Goal: Task Accomplishment & Management: Manage account settings

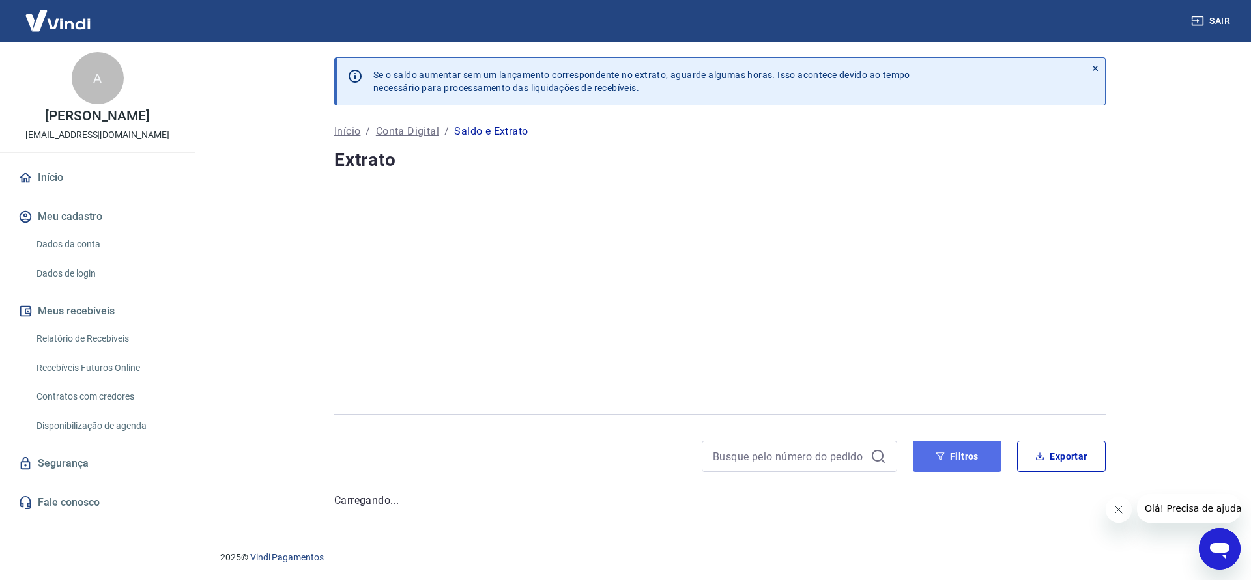
click at [938, 456] on icon "button" at bounding box center [939, 456] width 9 height 9
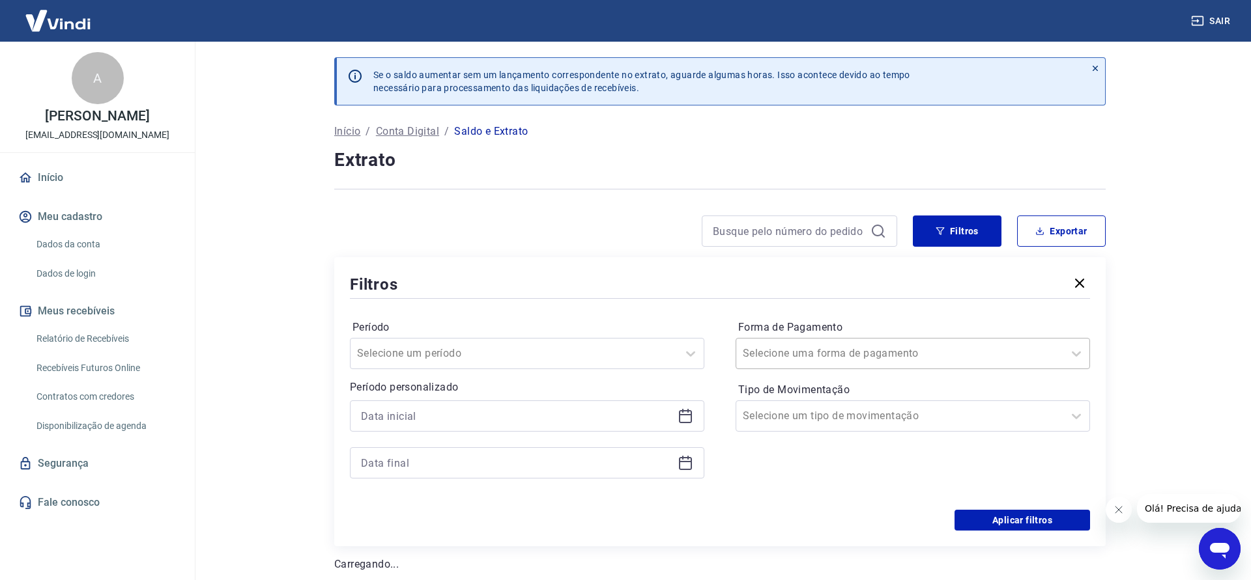
click at [790, 355] on input "Forma de Pagamento" at bounding box center [809, 354] width 132 height 16
click at [471, 517] on div "Aplicar filtros" at bounding box center [720, 520] width 740 height 21
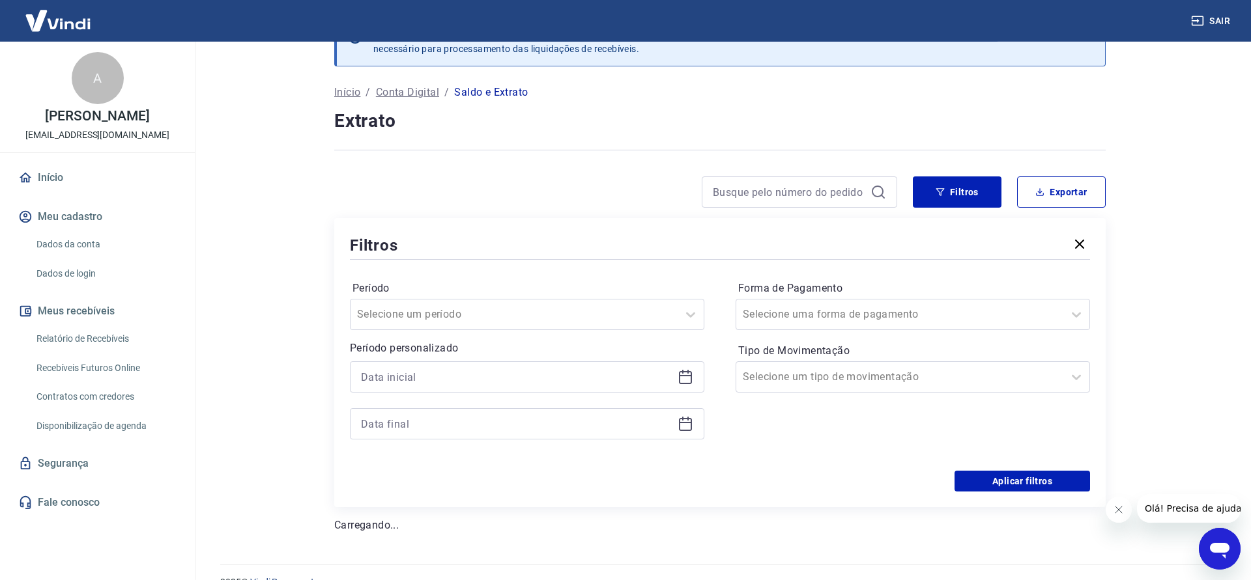
scroll to position [64, 0]
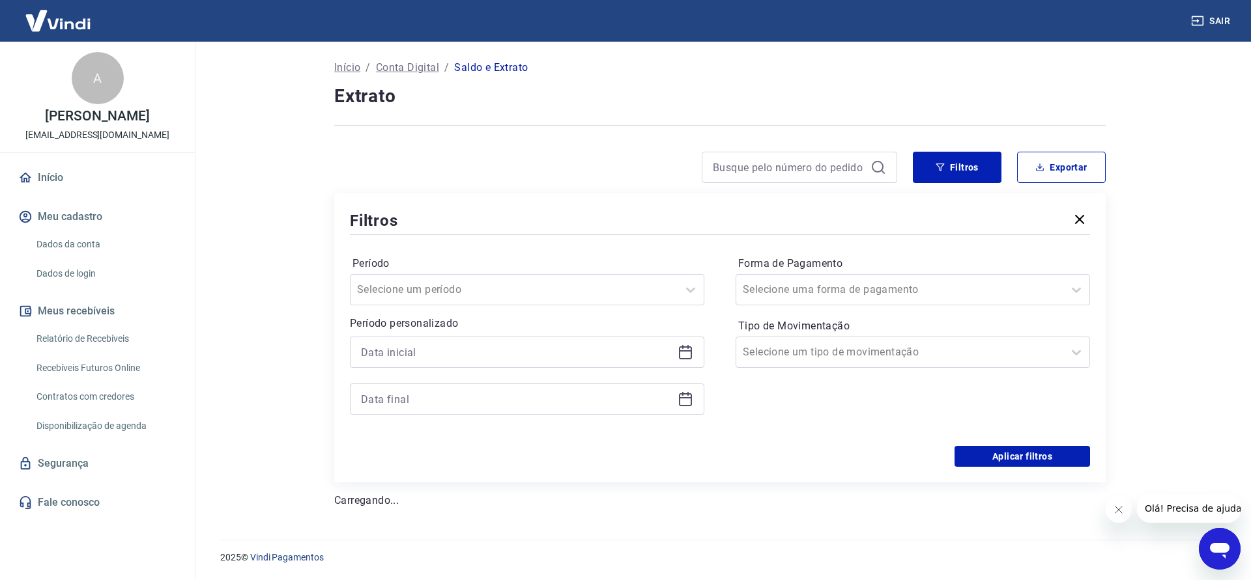
click at [686, 352] on icon at bounding box center [685, 353] width 16 height 16
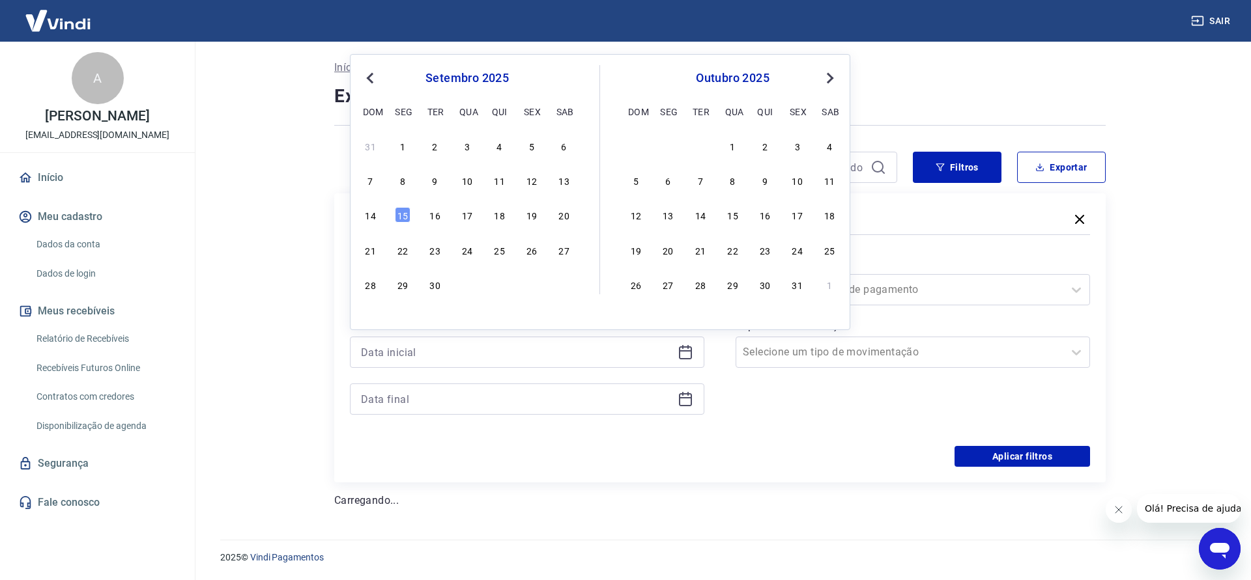
drag, startPoint x: 400, startPoint y: 141, endPoint x: 404, endPoint y: 149, distance: 8.7
click at [401, 142] on div "1" at bounding box center [403, 146] width 16 height 16
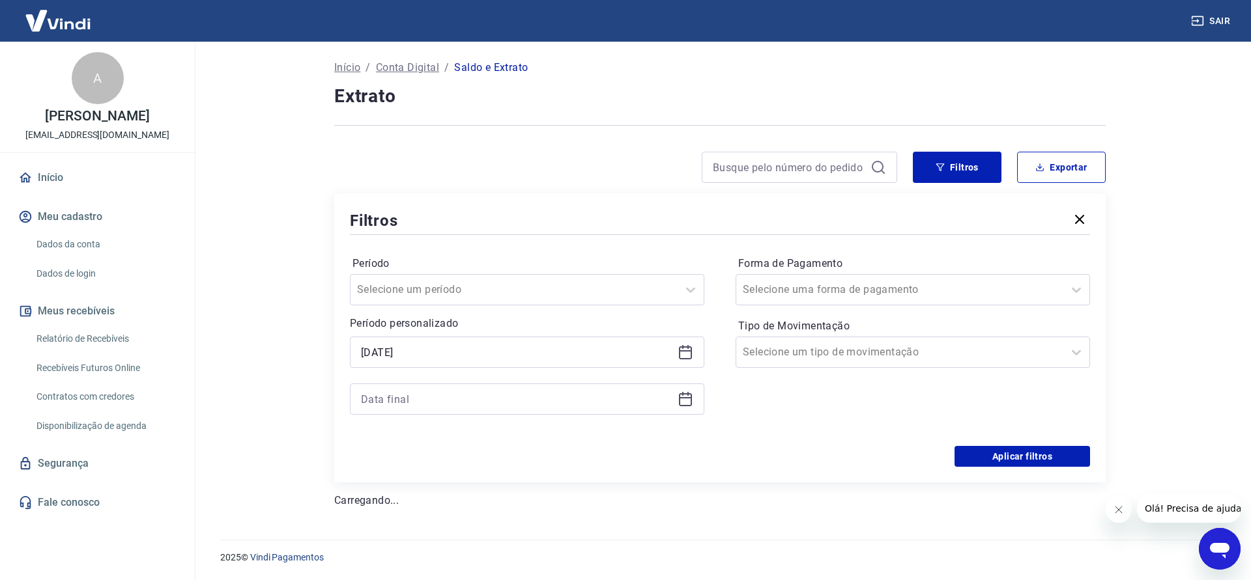
type input "[DATE]"
click at [687, 395] on icon at bounding box center [685, 399] width 16 height 16
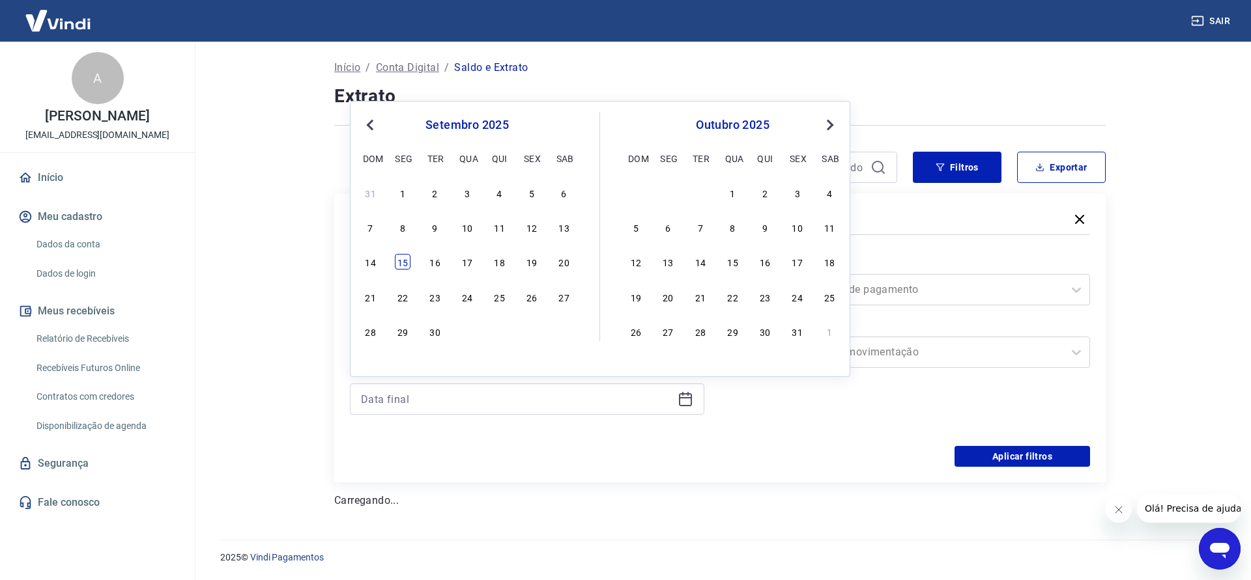
click at [400, 268] on div "15" at bounding box center [403, 262] width 16 height 16
type input "[DATE]"
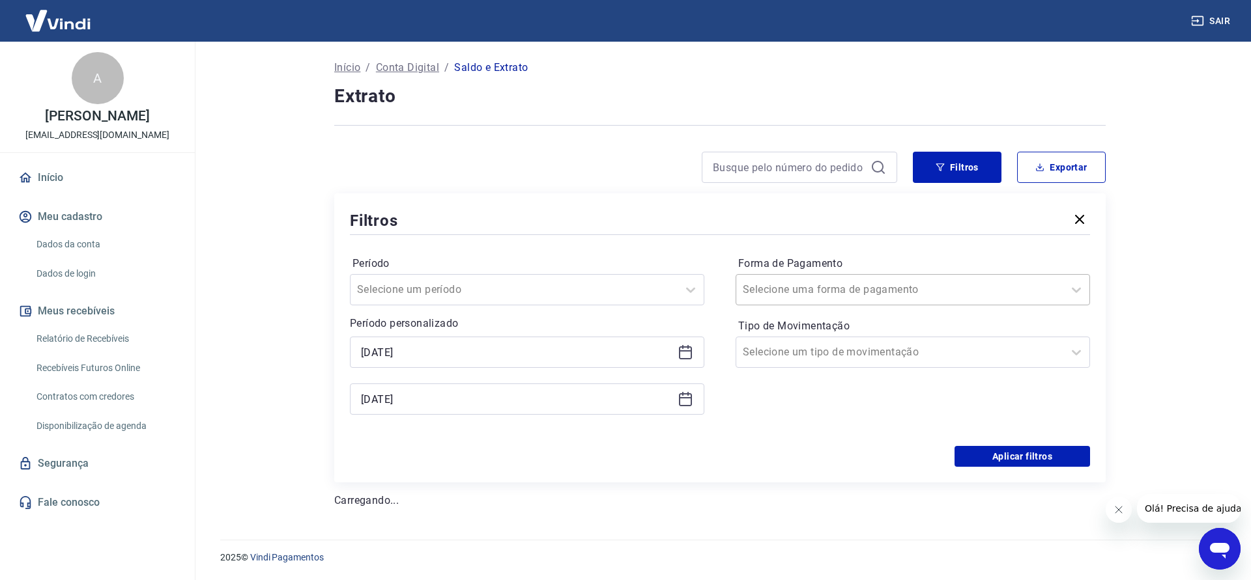
click at [877, 290] on div at bounding box center [900, 290] width 314 height 18
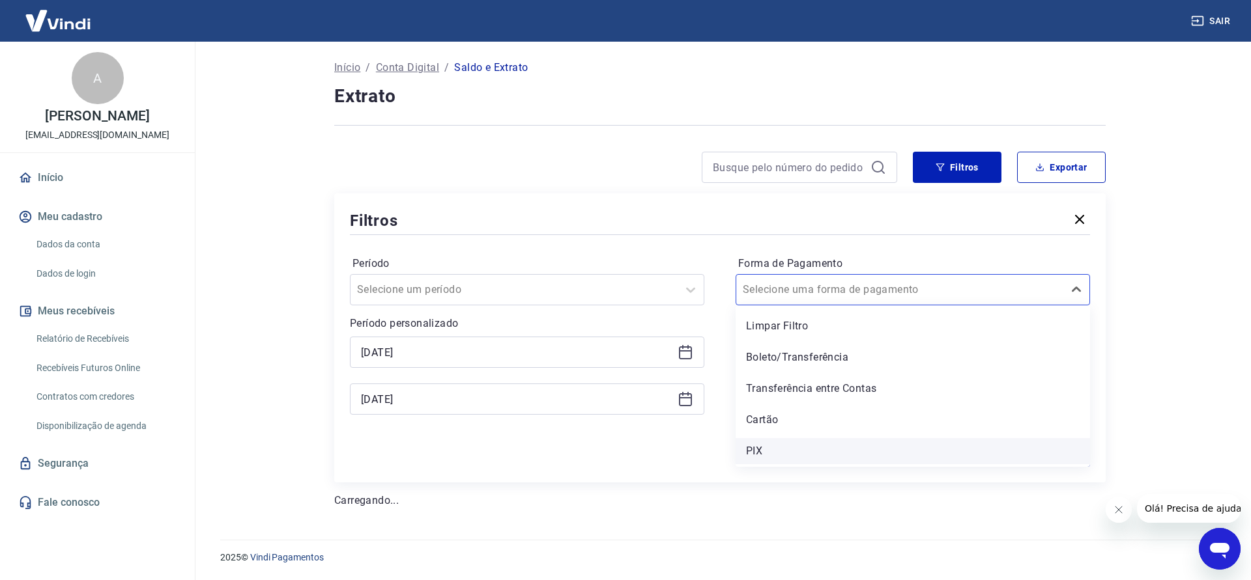
click at [784, 447] on div "PIX" at bounding box center [912, 451] width 354 height 26
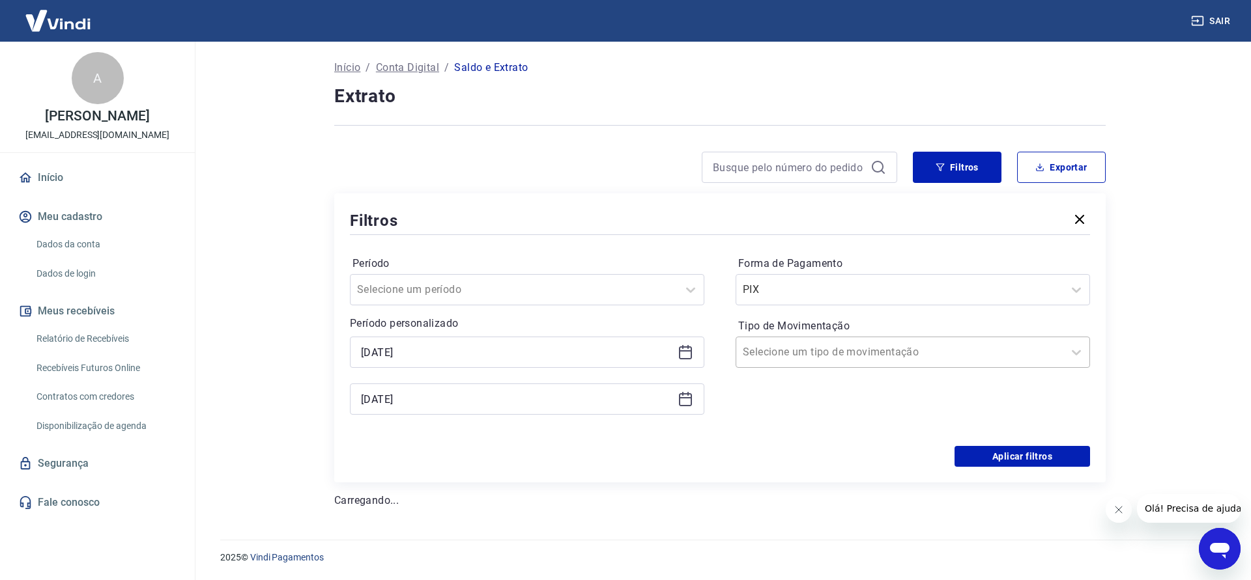
click at [847, 359] on input "Tipo de Movimentação" at bounding box center [809, 353] width 132 height 16
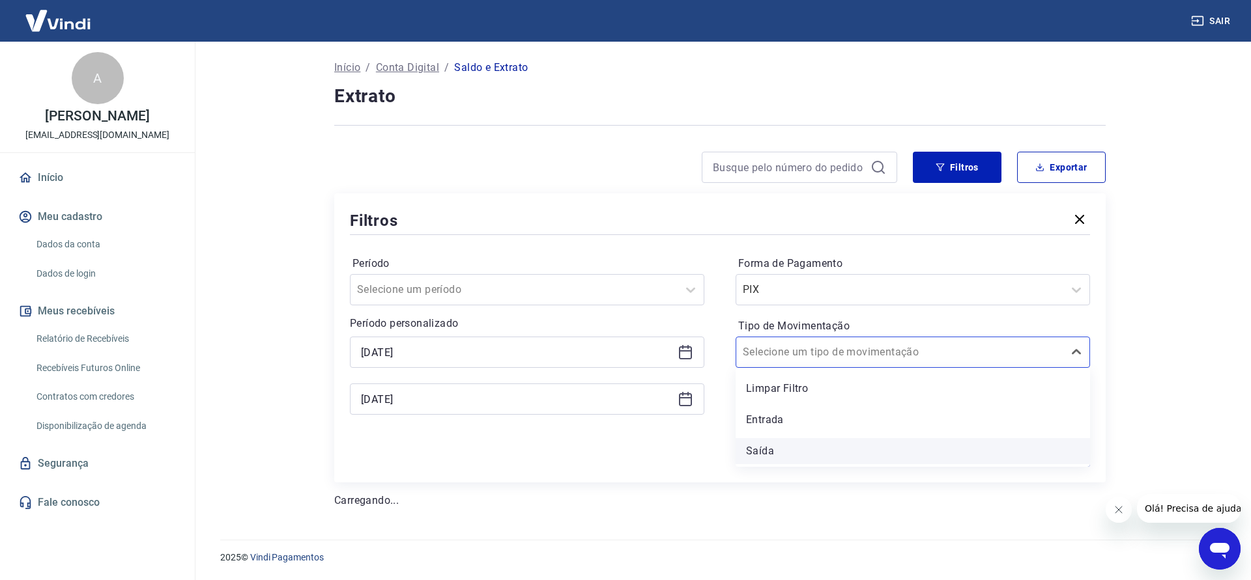
click at [786, 440] on div "Saída" at bounding box center [912, 451] width 354 height 26
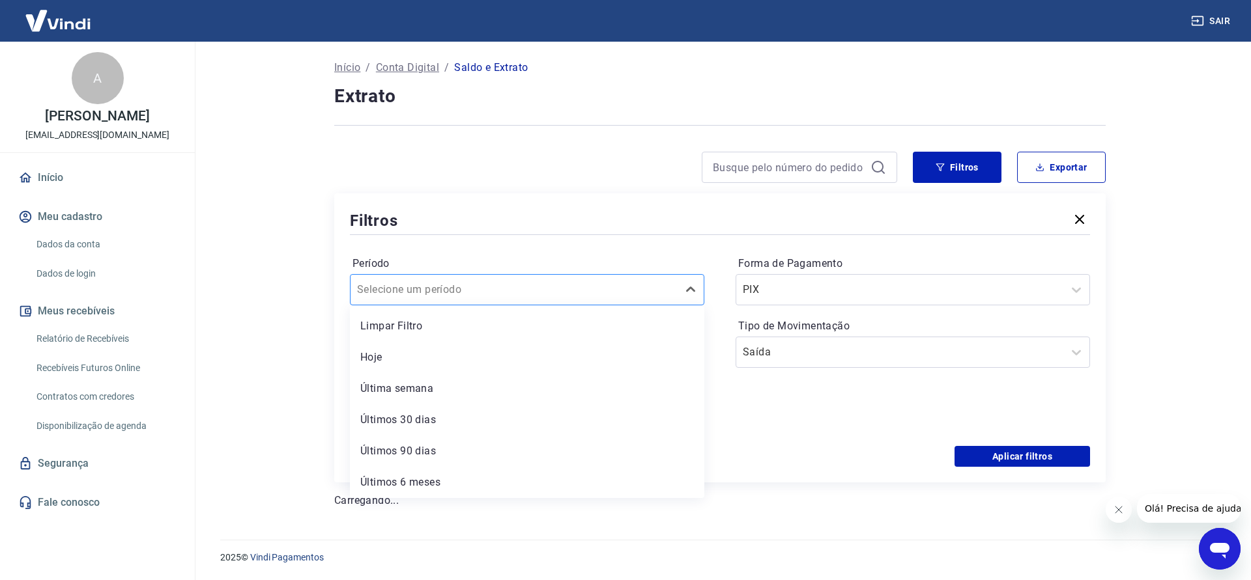
click at [531, 290] on div at bounding box center [514, 290] width 314 height 18
click at [871, 429] on div "Forma de Pagamento PIX Tipo de Movimentação Saída" at bounding box center [912, 341] width 354 height 177
click at [1038, 291] on div at bounding box center [900, 290] width 314 height 18
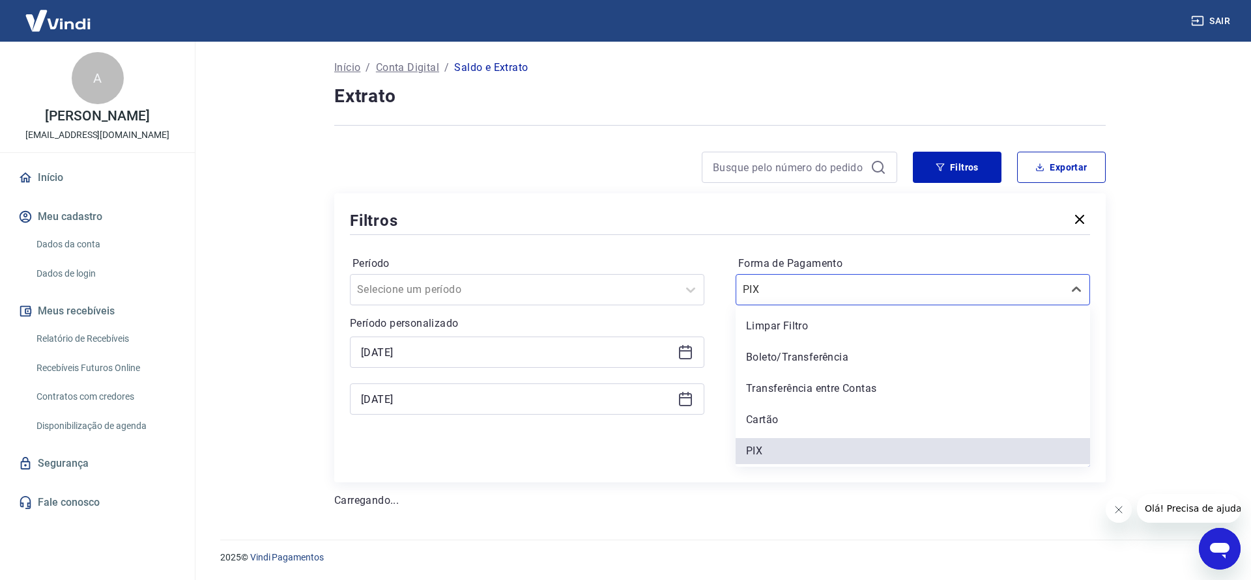
click at [640, 465] on div "Aplicar filtros" at bounding box center [720, 456] width 740 height 21
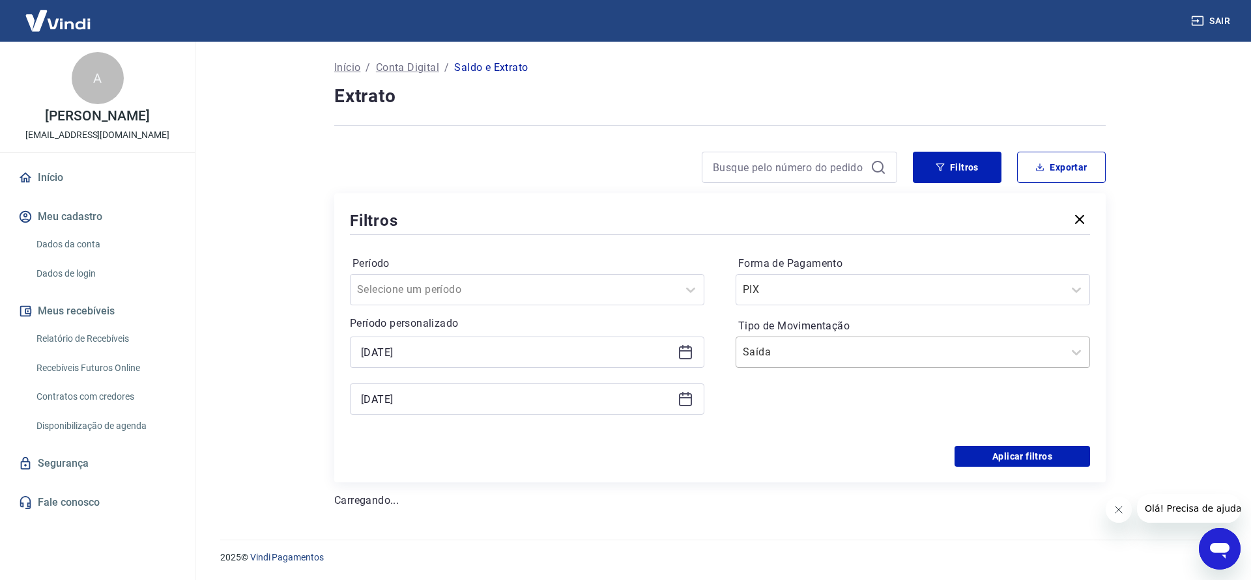
click at [834, 361] on div at bounding box center [900, 352] width 314 height 18
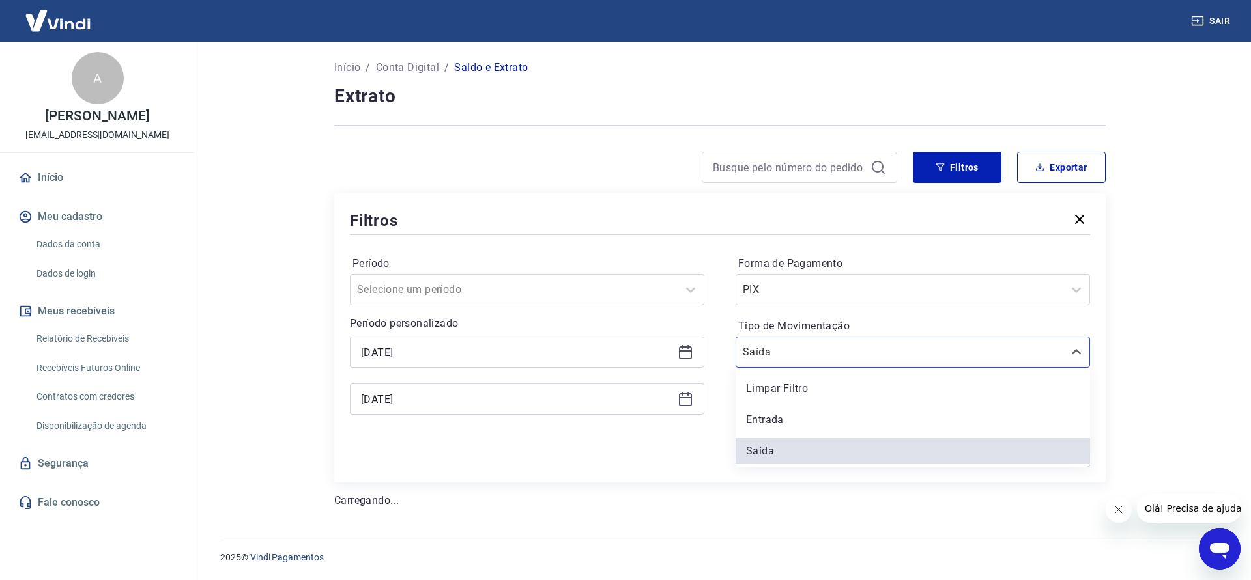
click at [578, 474] on div "Filtros Período Selecione um período Período personalizado Selected date: [DATE…" at bounding box center [719, 337] width 771 height 289
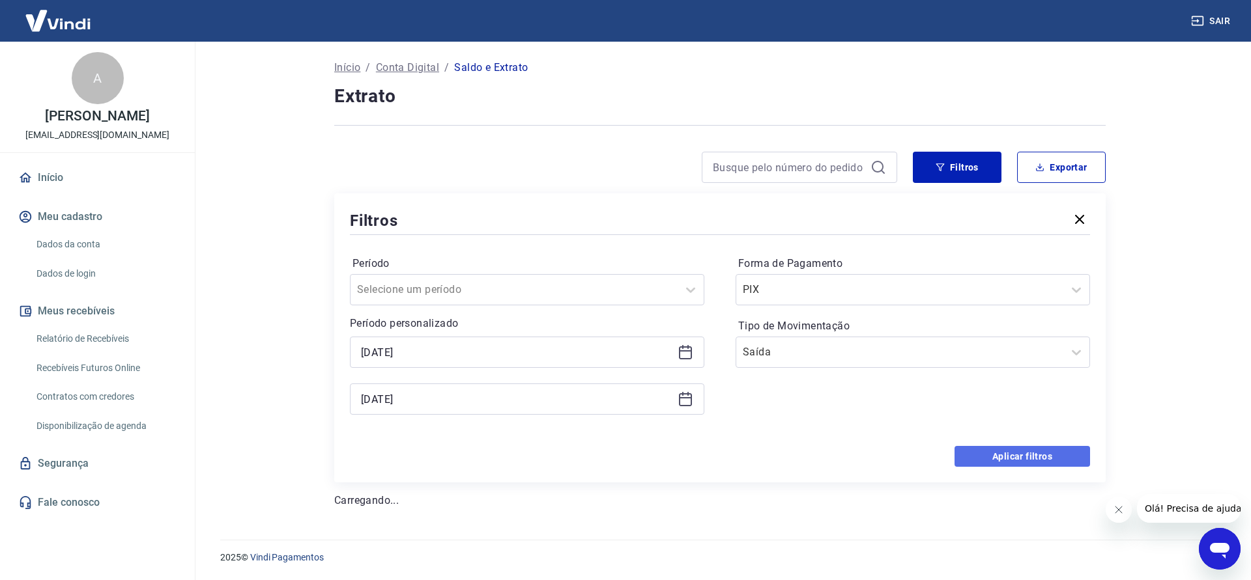
click at [1030, 451] on button "Aplicar filtros" at bounding box center [1021, 456] width 135 height 21
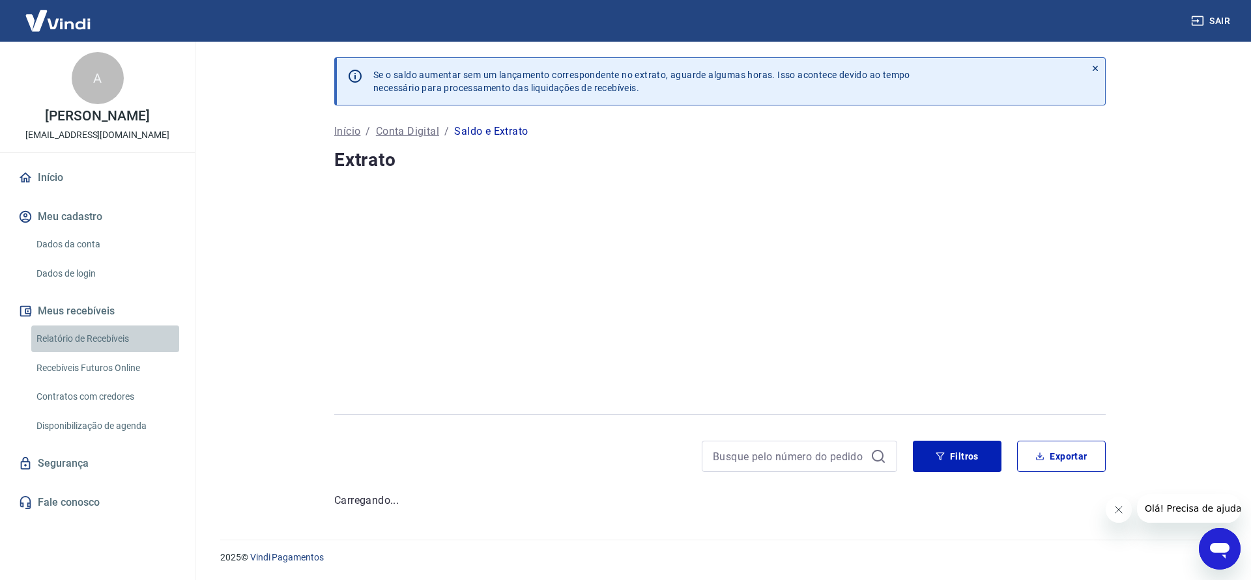
click at [96, 352] on link "Relatório de Recebíveis" at bounding box center [105, 339] width 148 height 27
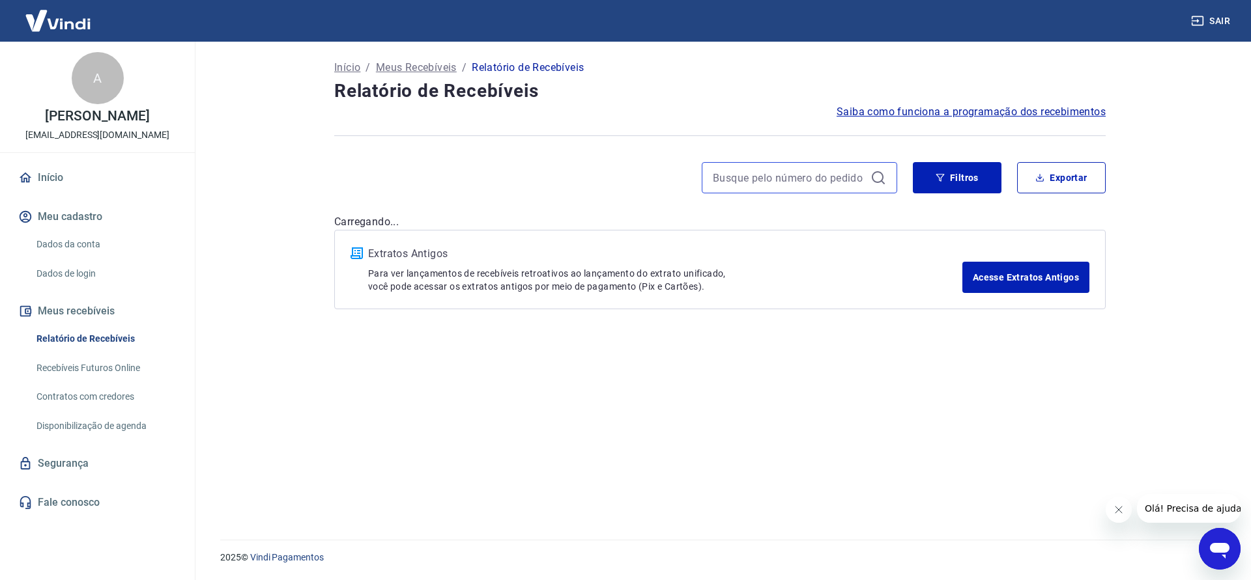
click at [827, 174] on input at bounding box center [789, 178] width 152 height 20
click at [942, 176] on icon "button" at bounding box center [939, 177] width 9 height 9
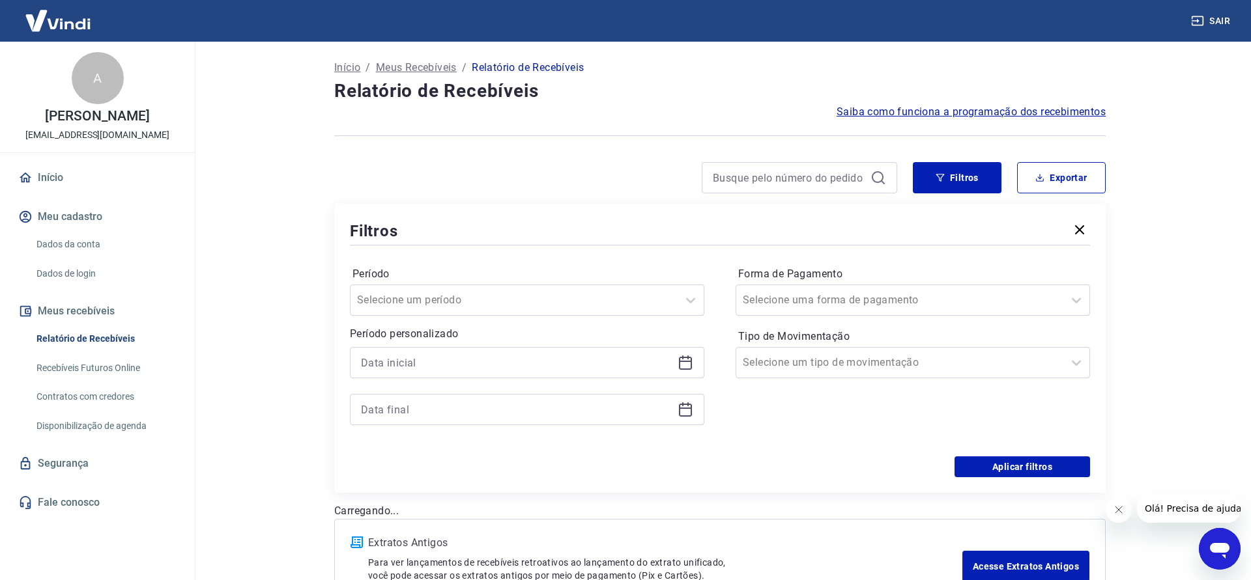
click at [473, 373] on div at bounding box center [527, 362] width 354 height 31
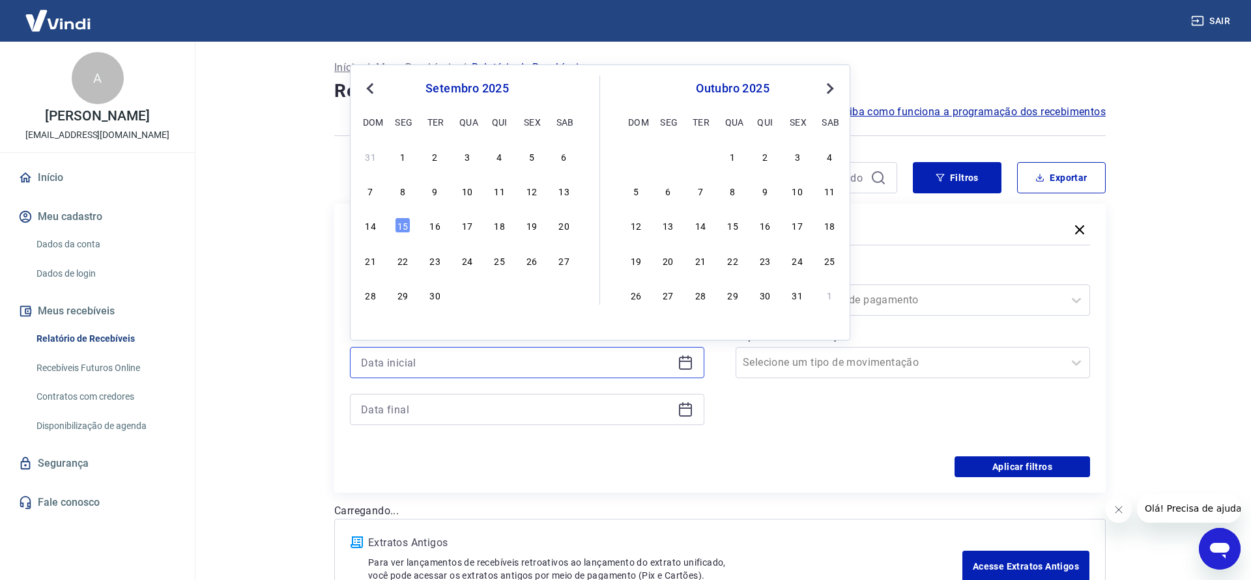
click at [484, 364] on input at bounding box center [516, 363] width 311 height 20
click at [401, 153] on div "1" at bounding box center [403, 157] width 16 height 16
type input "[DATE]"
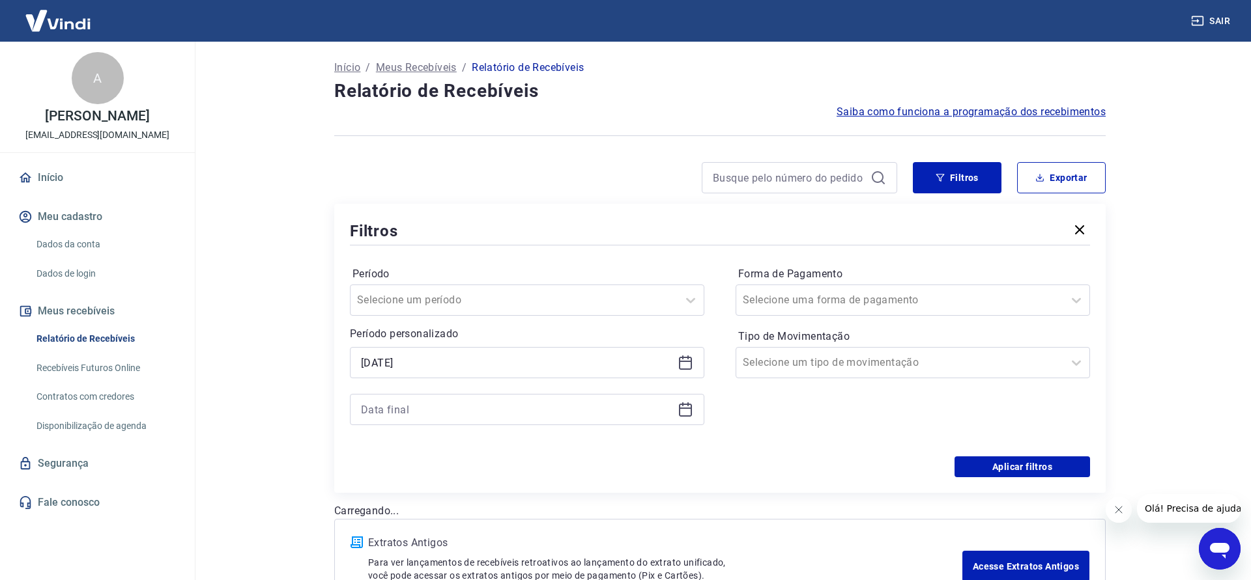
click at [687, 406] on icon at bounding box center [687, 405] width 1 height 4
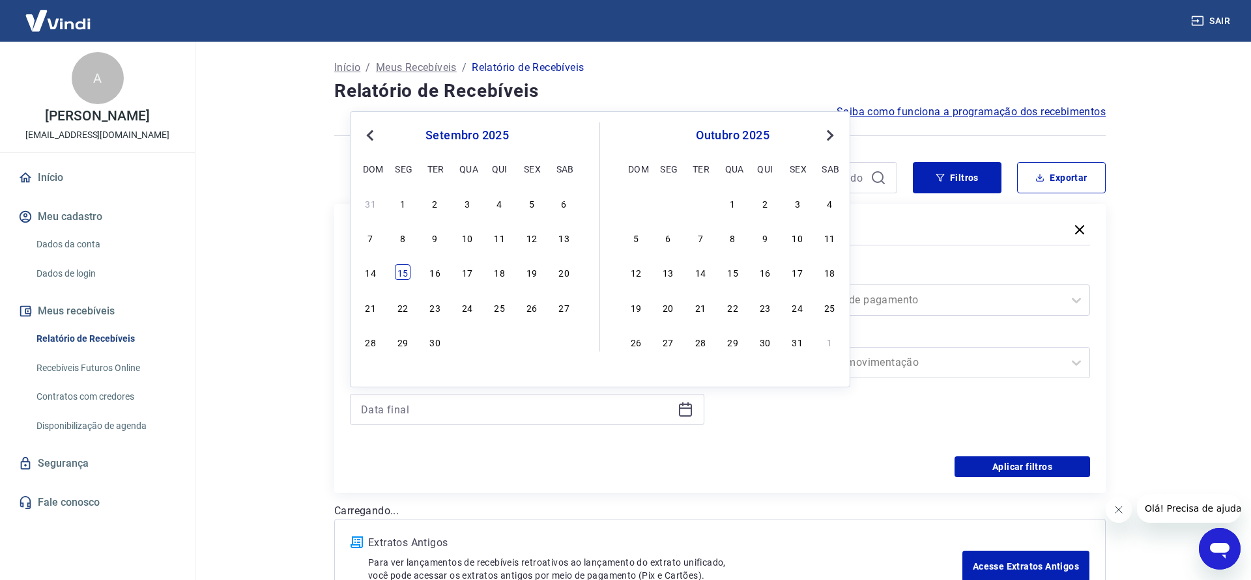
click at [402, 270] on div "15" at bounding box center [403, 272] width 16 height 16
type input "[DATE]"
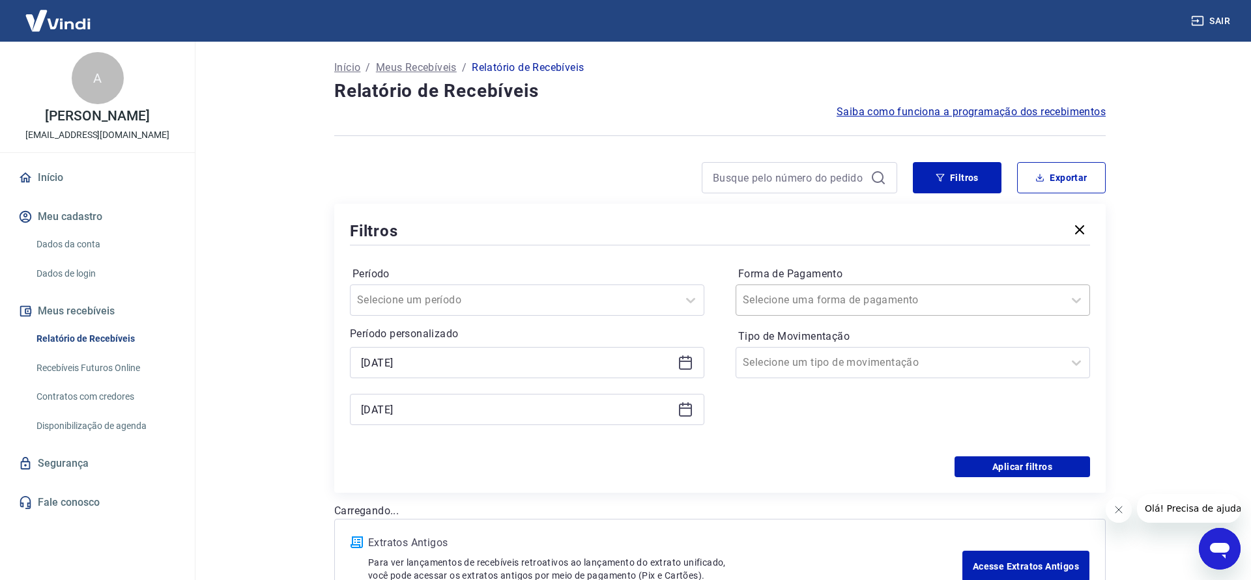
click at [937, 292] on div at bounding box center [900, 300] width 314 height 18
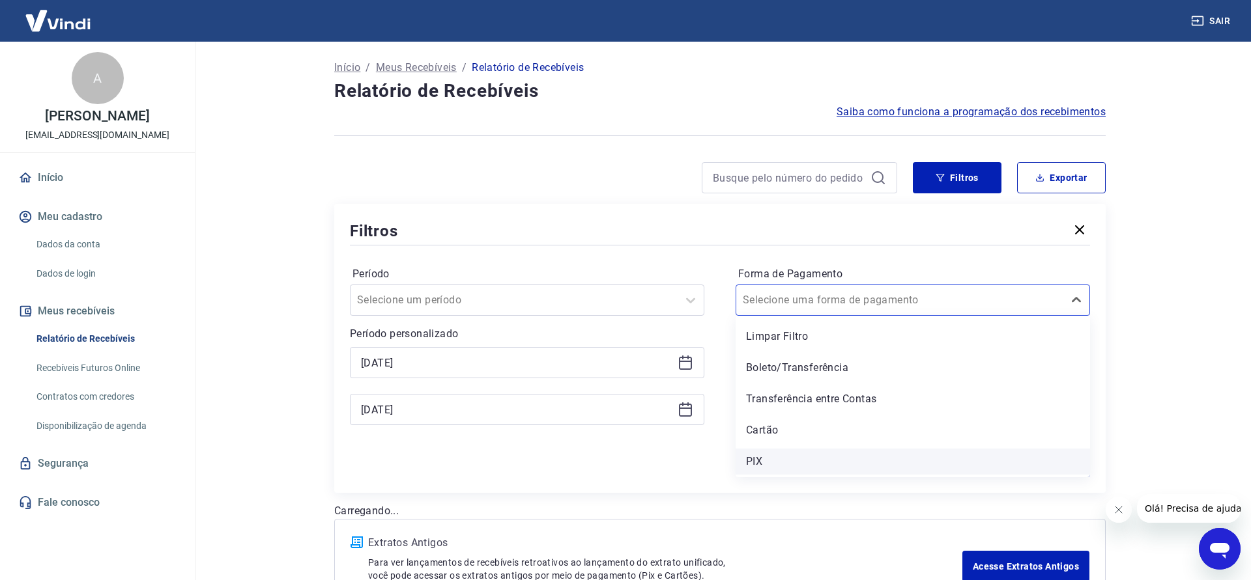
click at [772, 460] on div "PIX" at bounding box center [912, 462] width 354 height 26
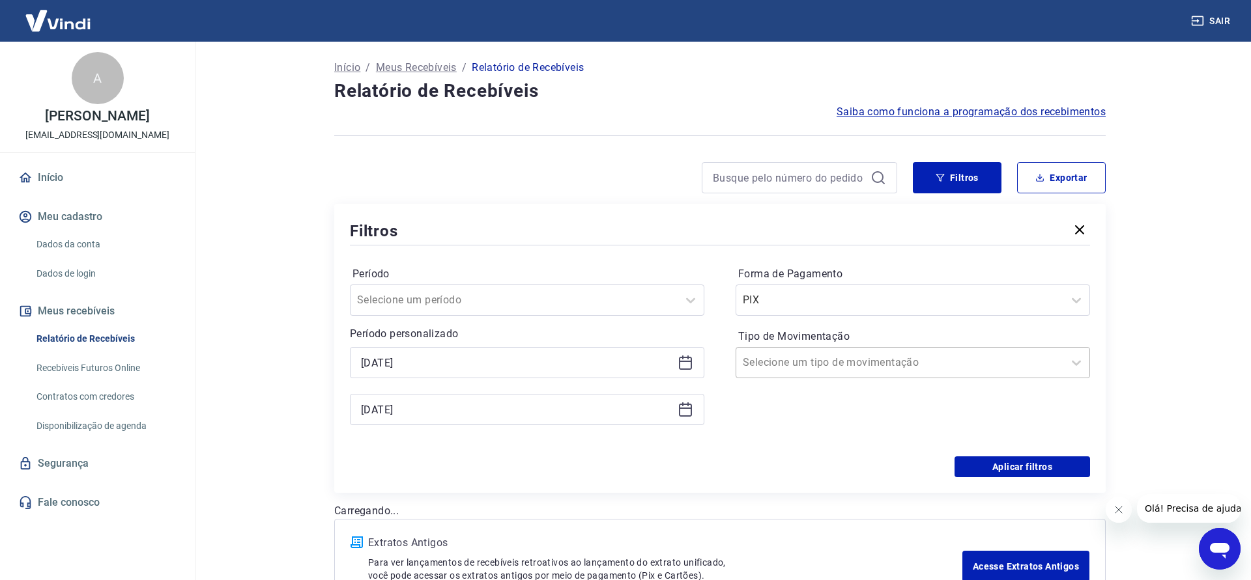
click at [909, 360] on div at bounding box center [900, 363] width 314 height 18
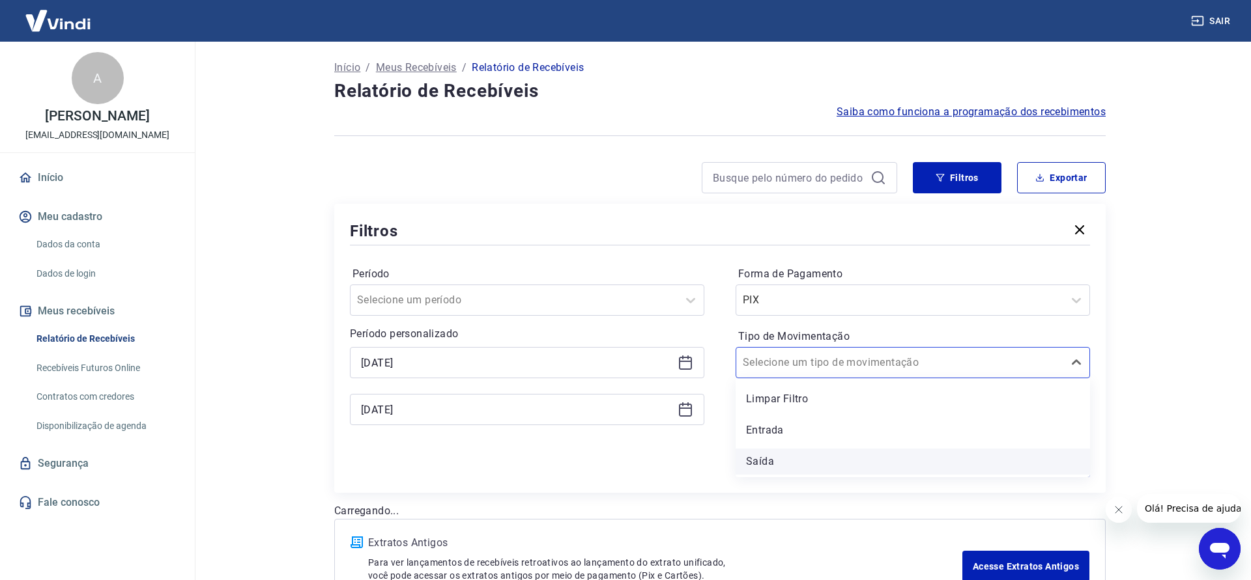
click at [769, 459] on div "Saída" at bounding box center [912, 462] width 354 height 26
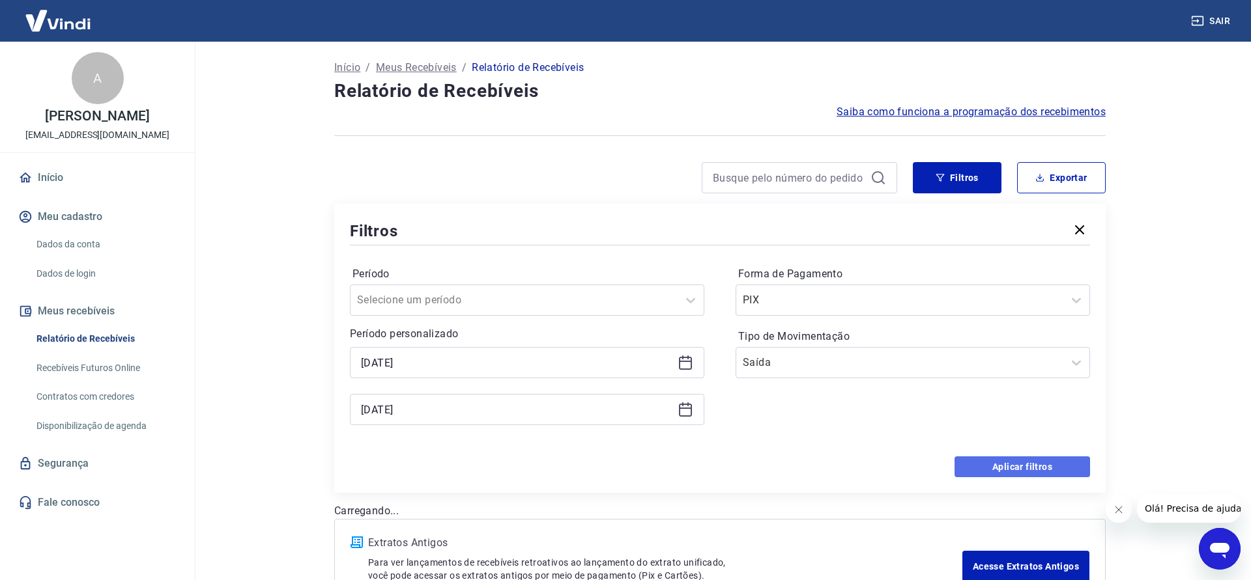
click at [1005, 468] on button "Aplicar filtros" at bounding box center [1021, 467] width 135 height 21
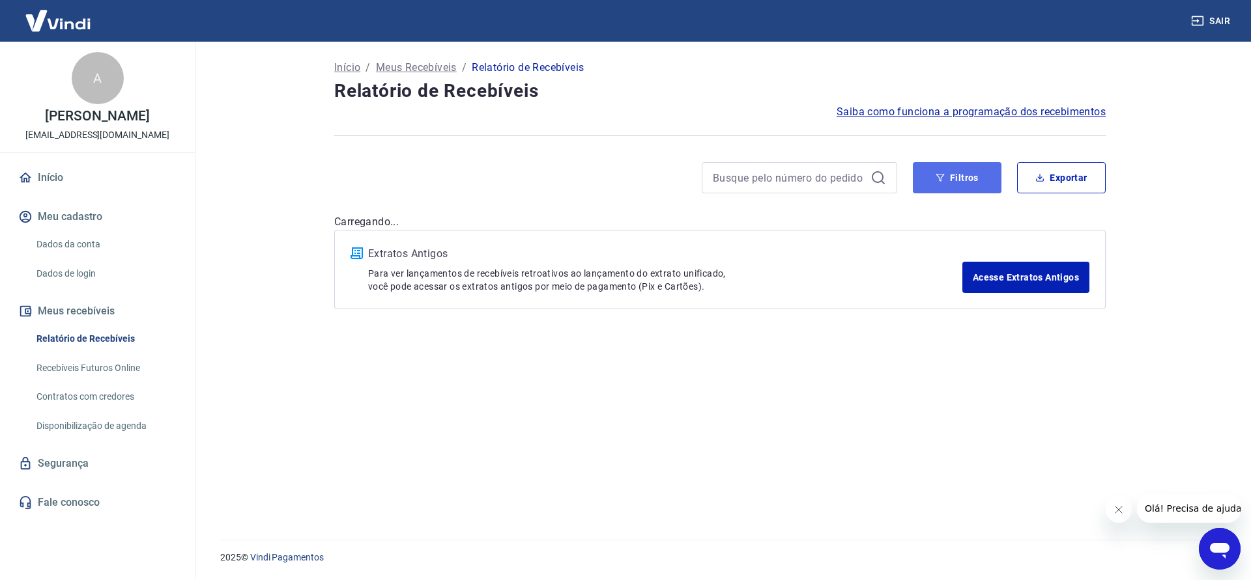
click at [965, 171] on button "Filtros" at bounding box center [957, 177] width 89 height 31
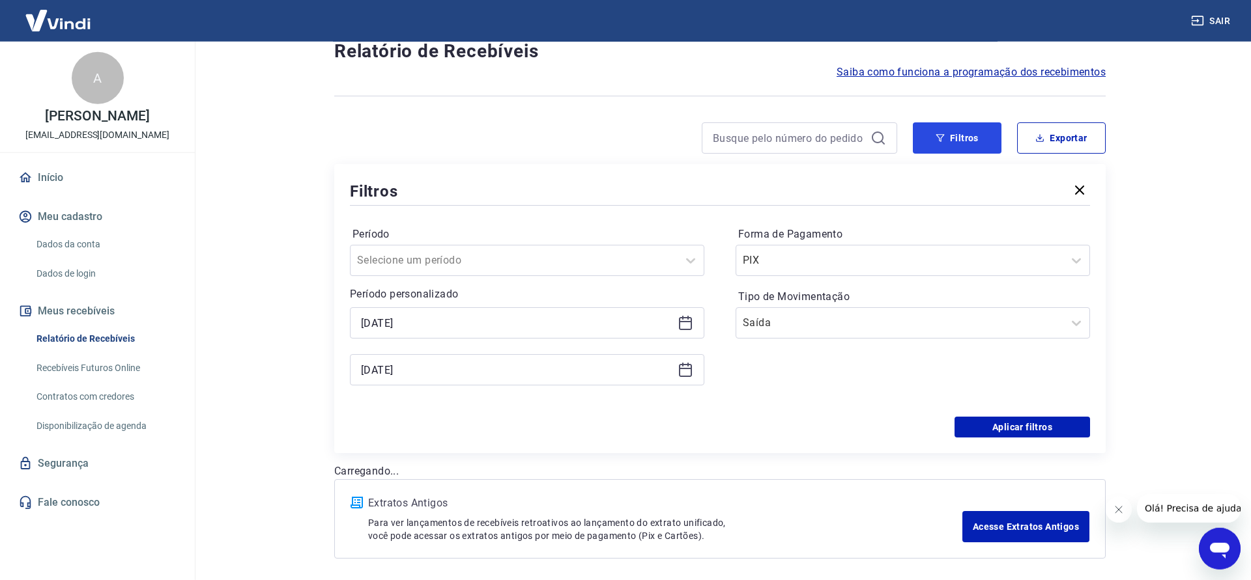
scroll to position [90, 0]
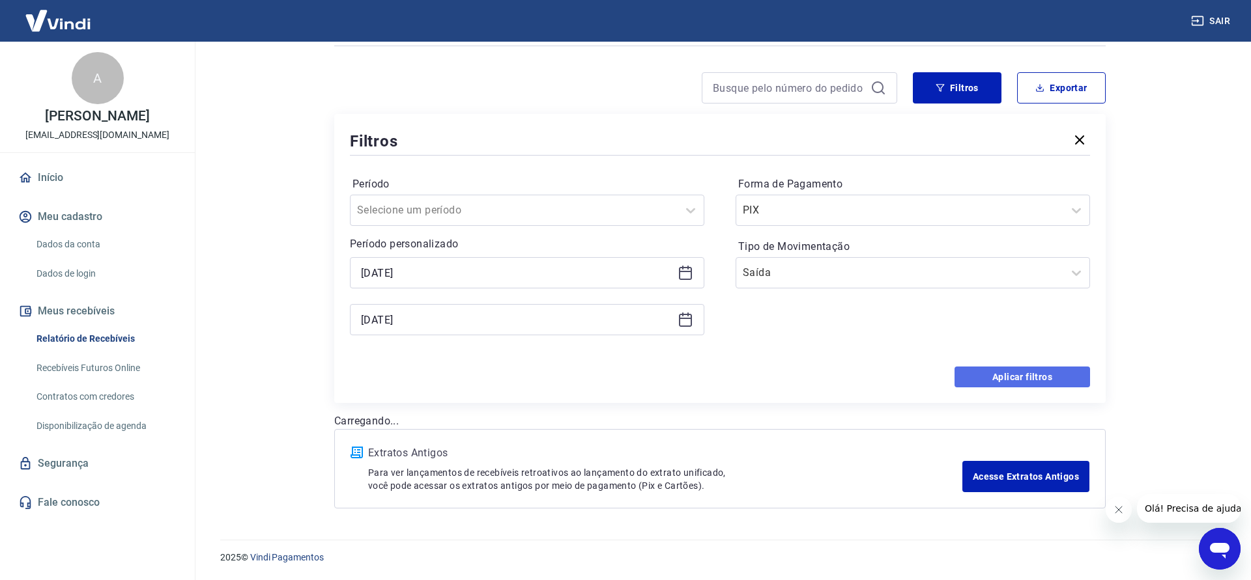
click at [967, 377] on button "Aplicar filtros" at bounding box center [1021, 377] width 135 height 21
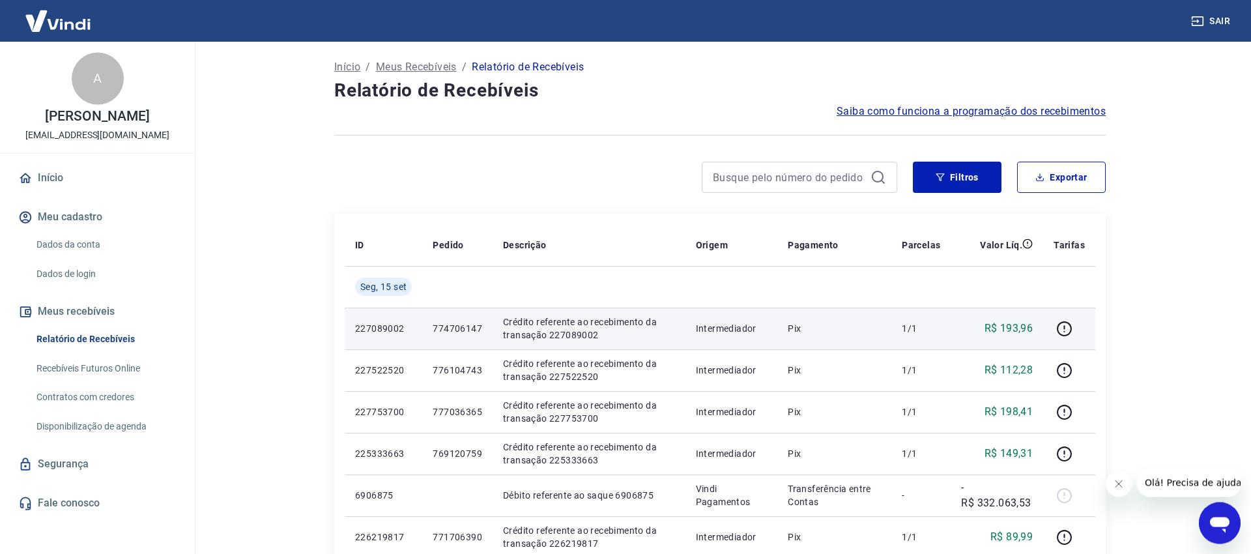
scroll to position [0, 0]
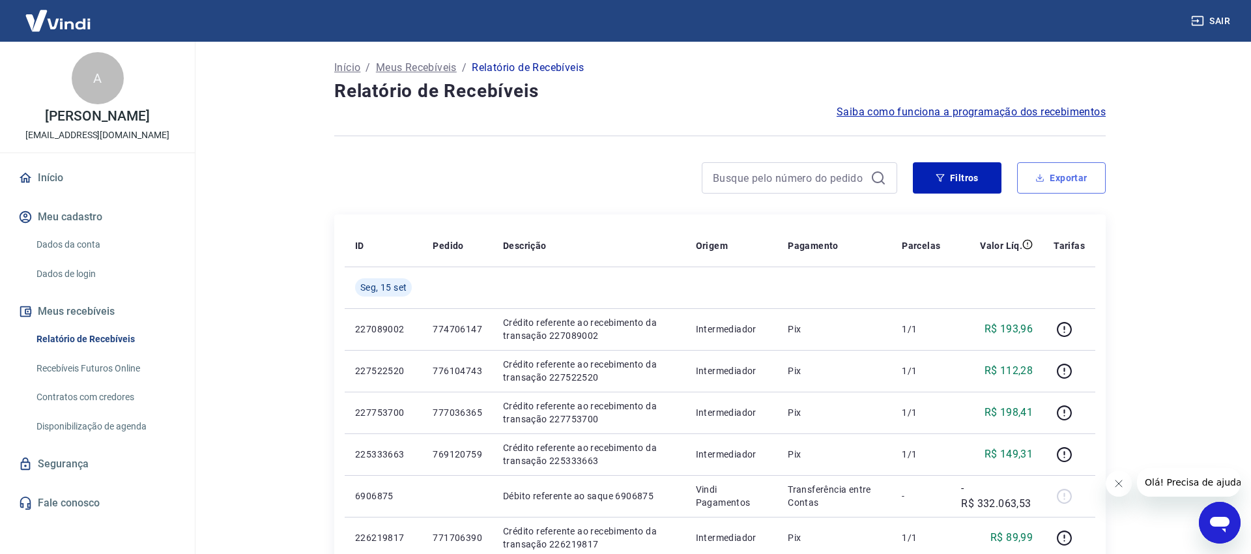
click at [1066, 176] on button "Exportar" at bounding box center [1061, 177] width 89 height 31
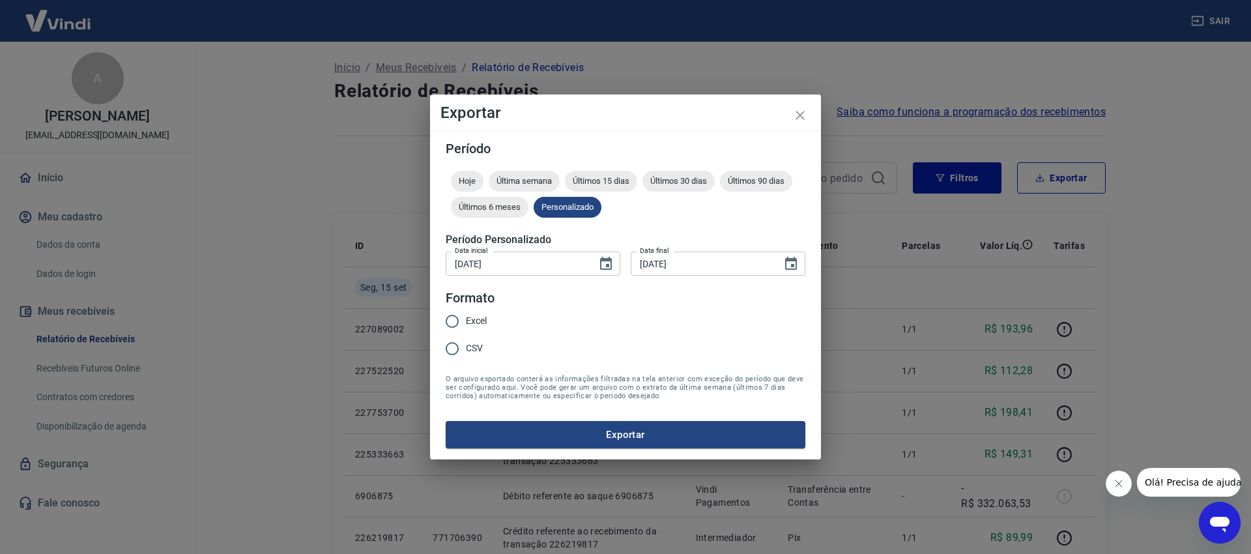
type input "[DATE]"
click at [461, 319] on input "Excel" at bounding box center [451, 320] width 27 height 27
radio input "true"
click at [799, 115] on icon "close" at bounding box center [799, 115] width 9 height 9
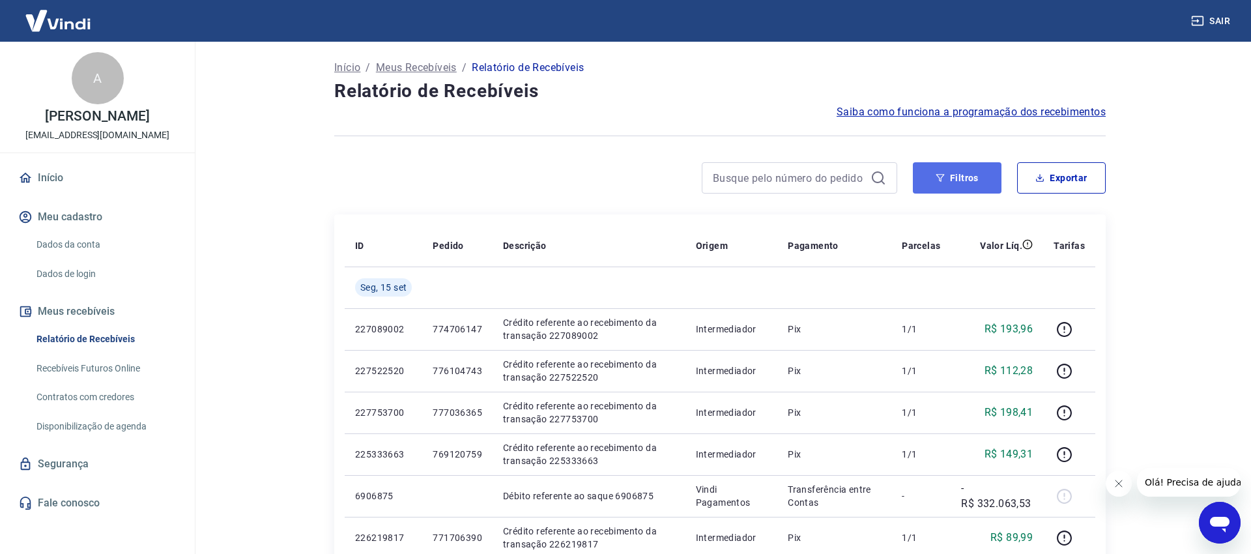
click at [953, 182] on button "Filtros" at bounding box center [957, 177] width 89 height 31
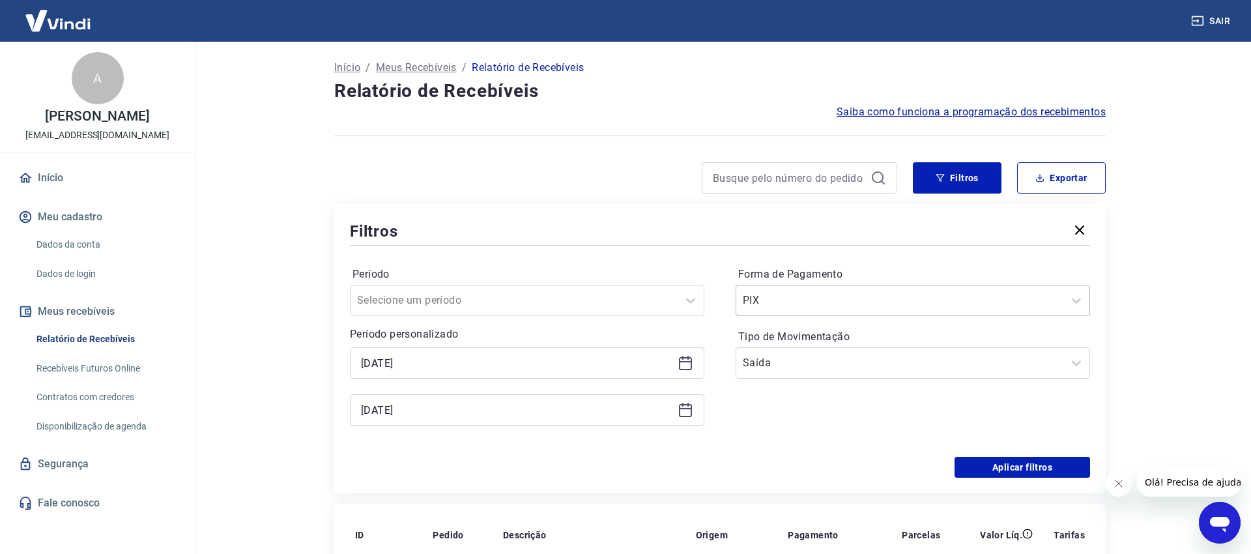
click at [872, 297] on div at bounding box center [900, 300] width 314 height 18
click at [683, 452] on div "Período Selecione um período Período personalizado [DATE] [DATE] Forma de Pagam…" at bounding box center [720, 352] width 740 height 208
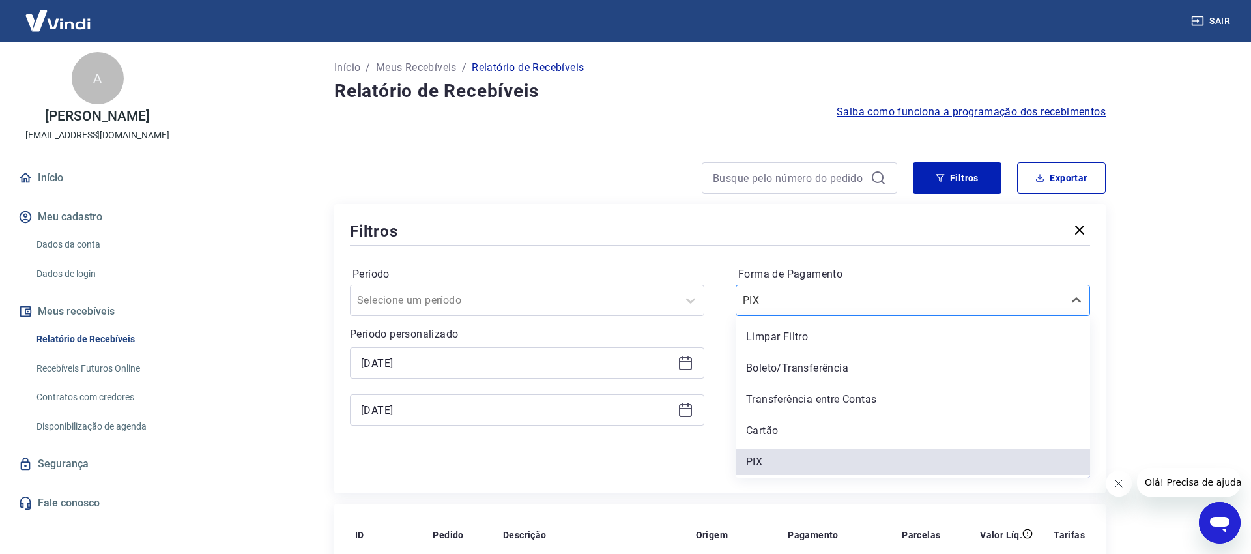
drag, startPoint x: 804, startPoint y: 296, endPoint x: 677, endPoint y: 296, distance: 127.7
click at [743, 296] on input "Forma de Pagamento" at bounding box center [809, 300] width 132 height 16
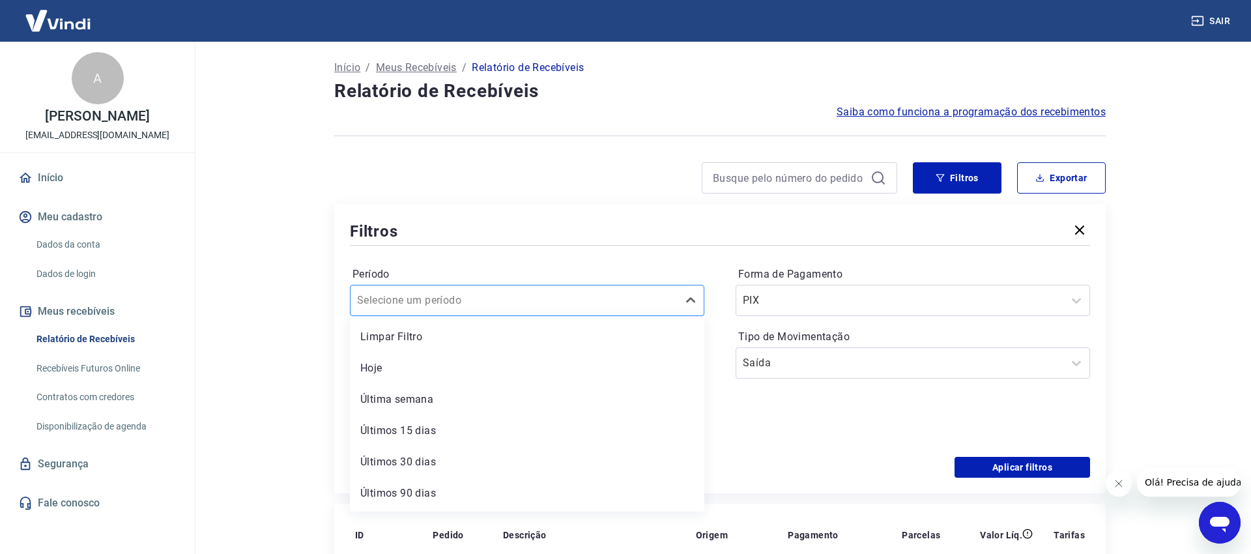
click at [507, 295] on div at bounding box center [514, 300] width 314 height 18
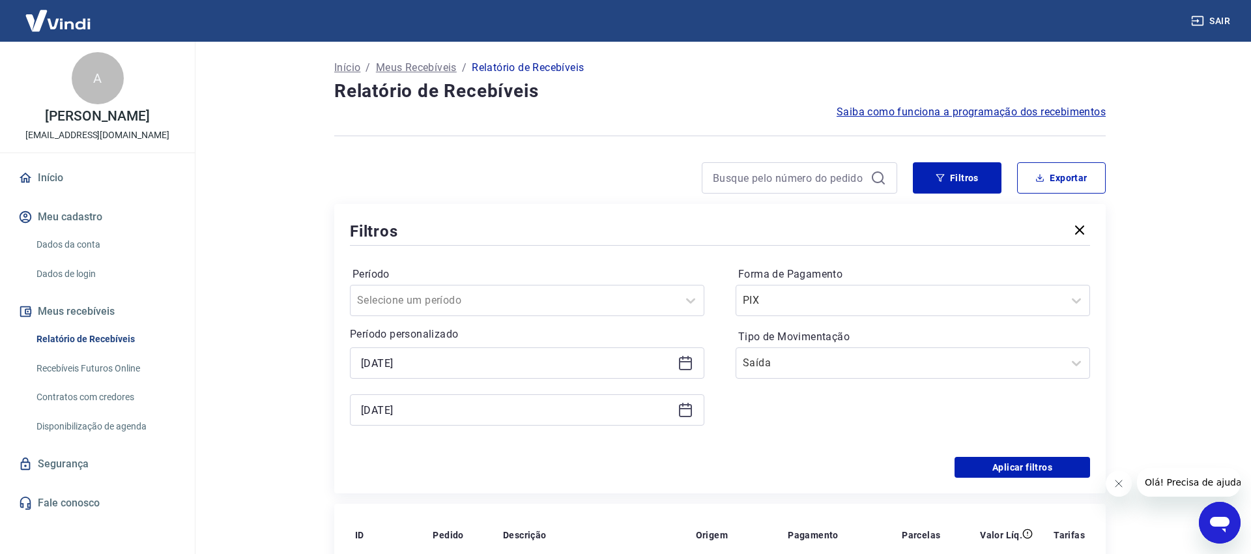
click at [1055, 177] on button "Exportar" at bounding box center [1061, 177] width 89 height 31
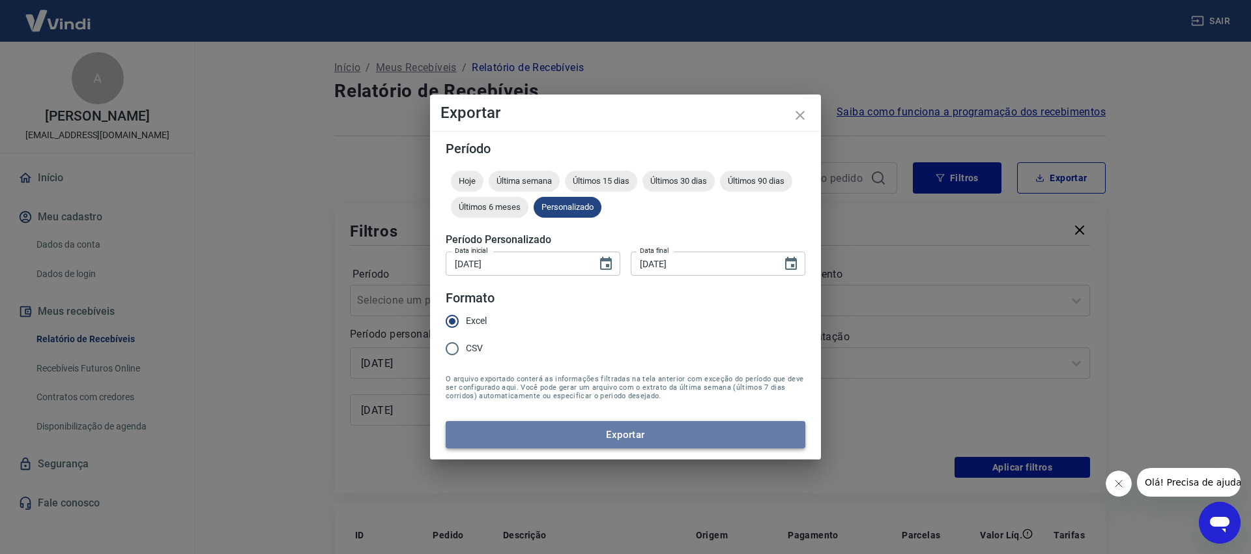
click at [533, 423] on button "Exportar" at bounding box center [626, 434] width 360 height 27
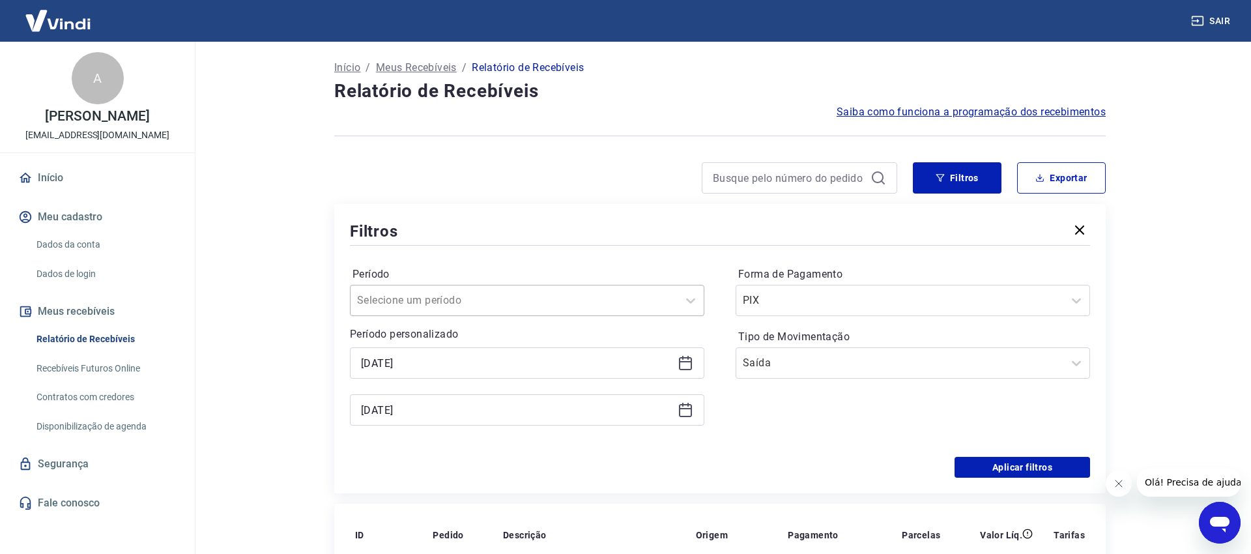
click at [397, 301] on input "Período" at bounding box center [423, 300] width 132 height 16
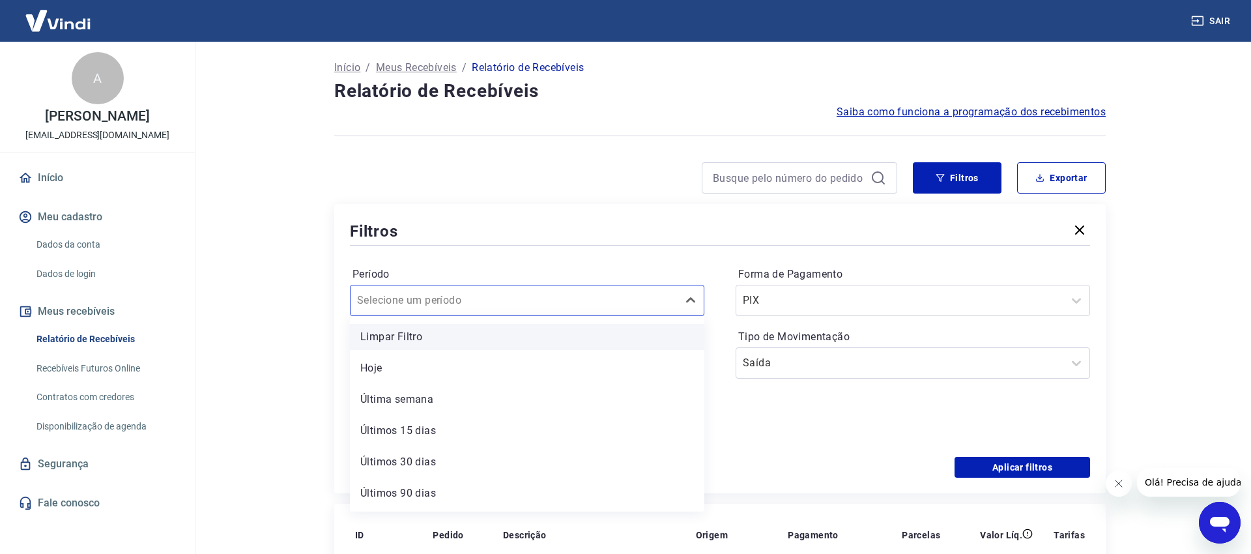
click at [419, 339] on div "Limpar Filtro" at bounding box center [527, 337] width 354 height 26
click at [794, 290] on div "PIX" at bounding box center [899, 300] width 327 height 23
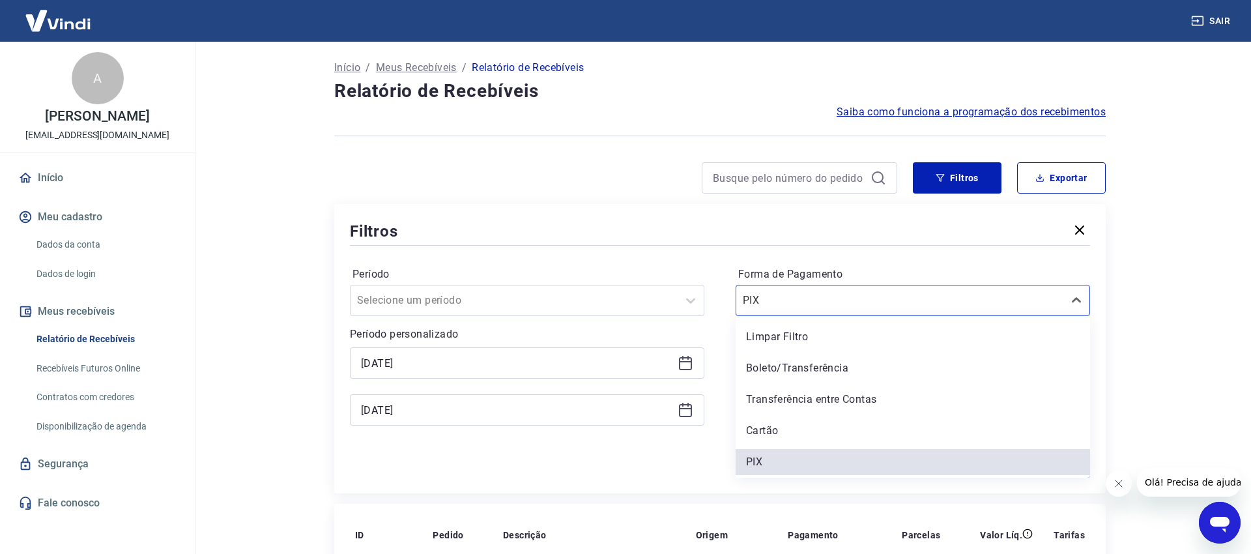
click at [490, 466] on div "Aplicar filtros" at bounding box center [720, 467] width 740 height 21
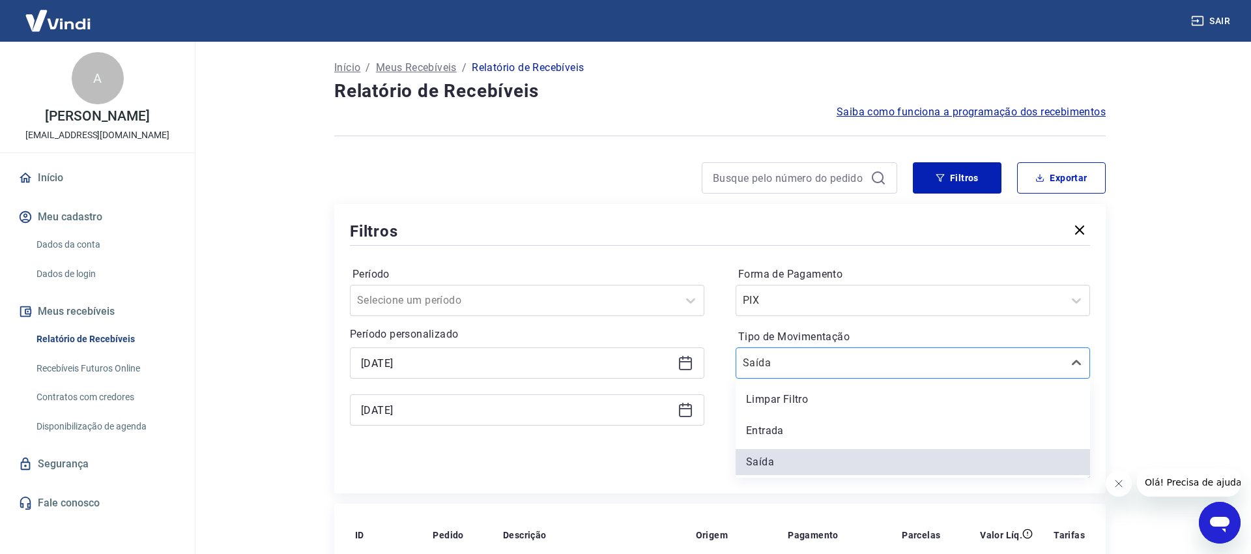
click at [800, 363] on input "Tipo de Movimentação" at bounding box center [809, 363] width 132 height 16
click at [640, 466] on div "Aplicar filtros" at bounding box center [720, 467] width 740 height 21
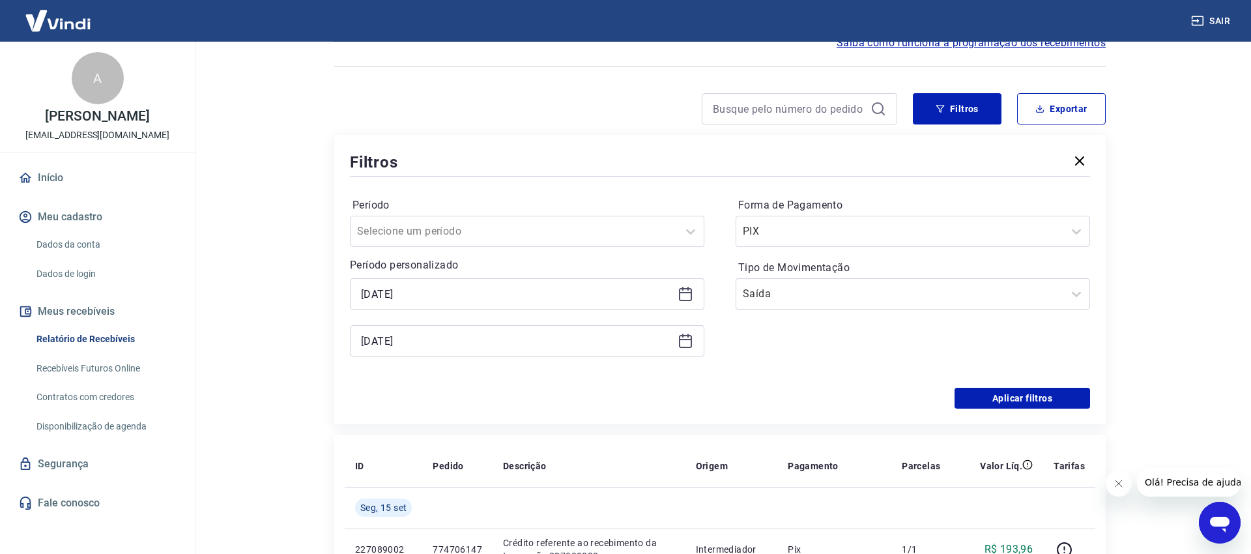
scroll to position [66, 0]
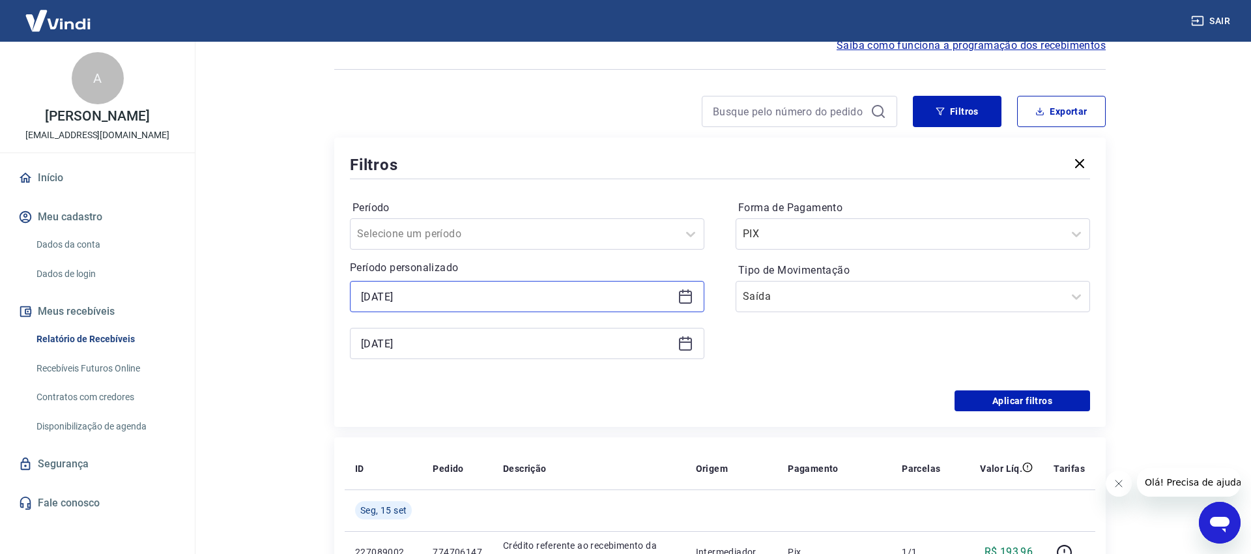
click at [471, 289] on input "[DATE]" at bounding box center [516, 297] width 311 height 20
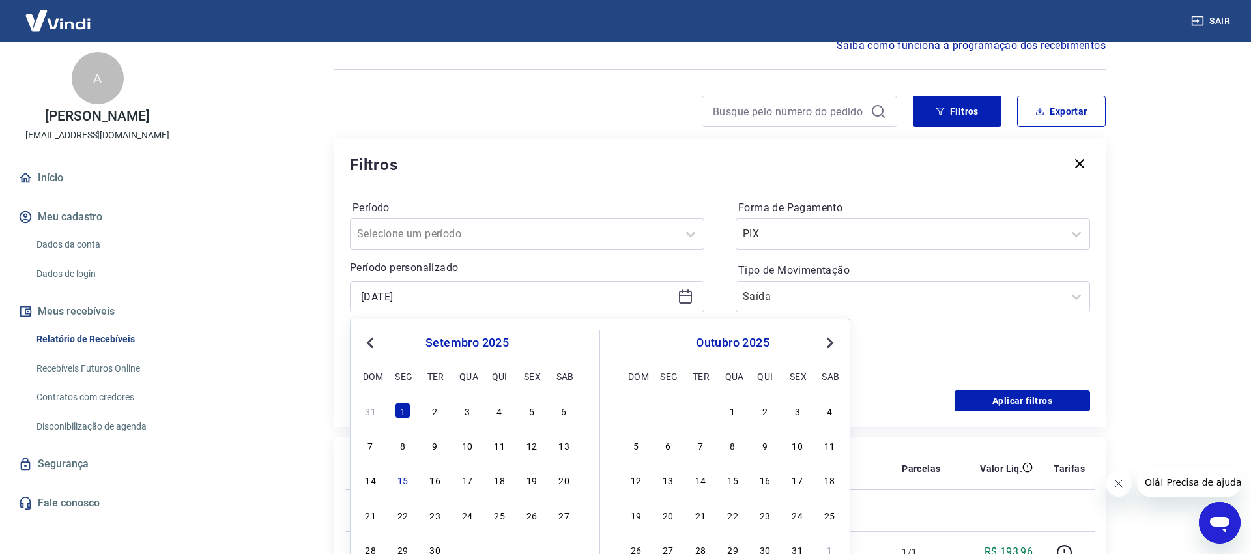
drag, startPoint x: 440, startPoint y: 408, endPoint x: 668, endPoint y: 347, distance: 236.7
click at [440, 409] on div "2" at bounding box center [435, 411] width 16 height 16
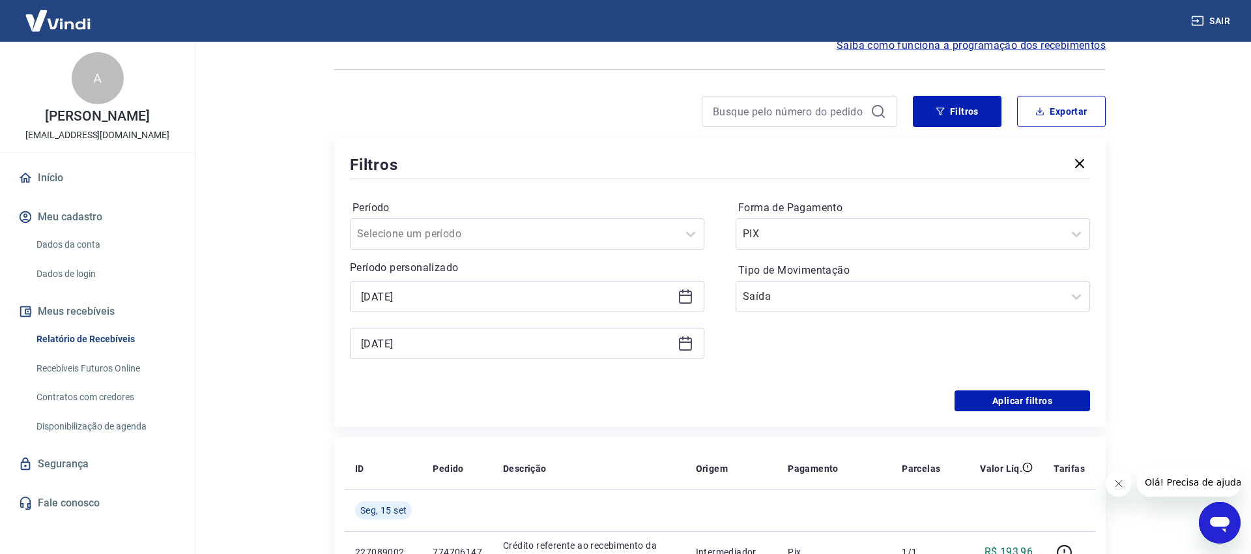
type input "[DATE]"
click at [658, 348] on input "[DATE]" at bounding box center [516, 343] width 311 height 20
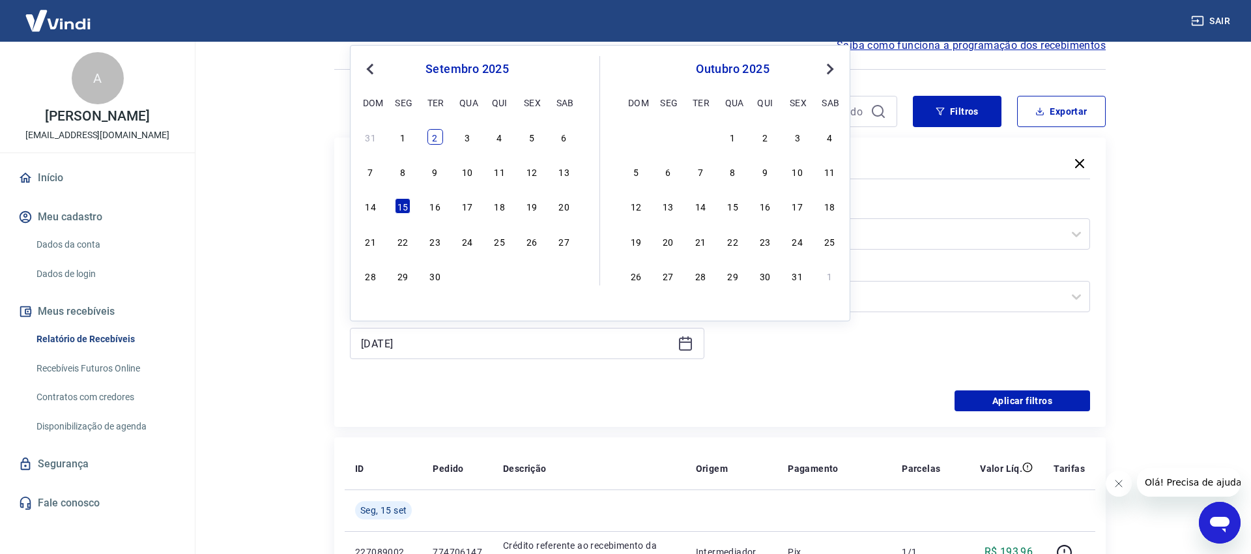
click at [434, 134] on div "2" at bounding box center [435, 137] width 16 height 16
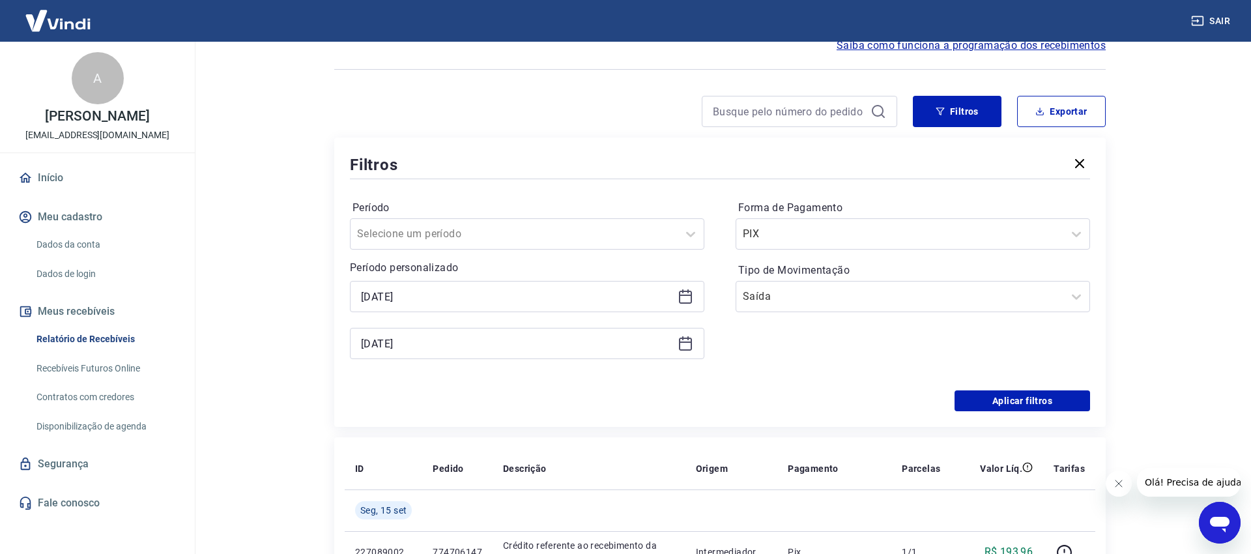
type input "[DATE]"
click at [1026, 400] on button "Aplicar filtros" at bounding box center [1021, 400] width 135 height 21
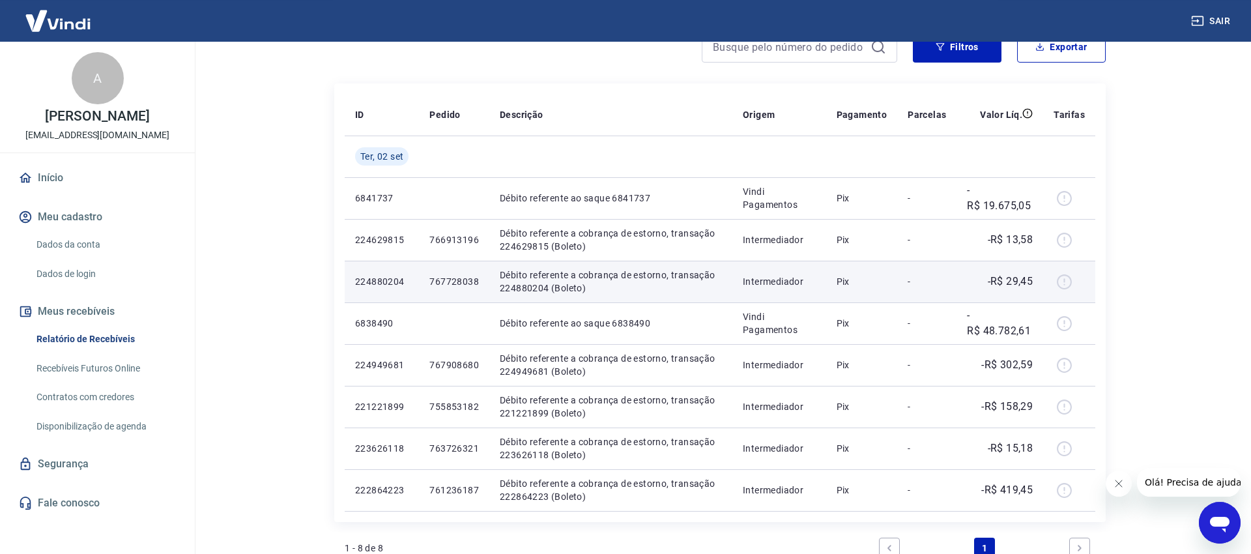
scroll to position [199, 0]
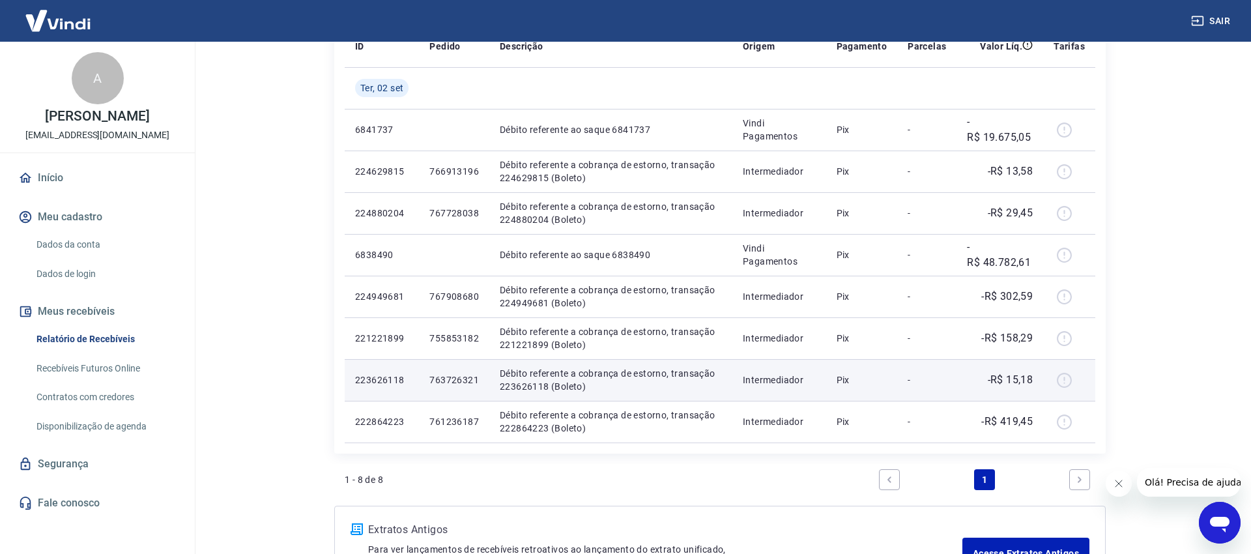
click at [371, 383] on p "223626118" at bounding box center [381, 379] width 53 height 13
click at [1067, 377] on div at bounding box center [1068, 379] width 31 height 21
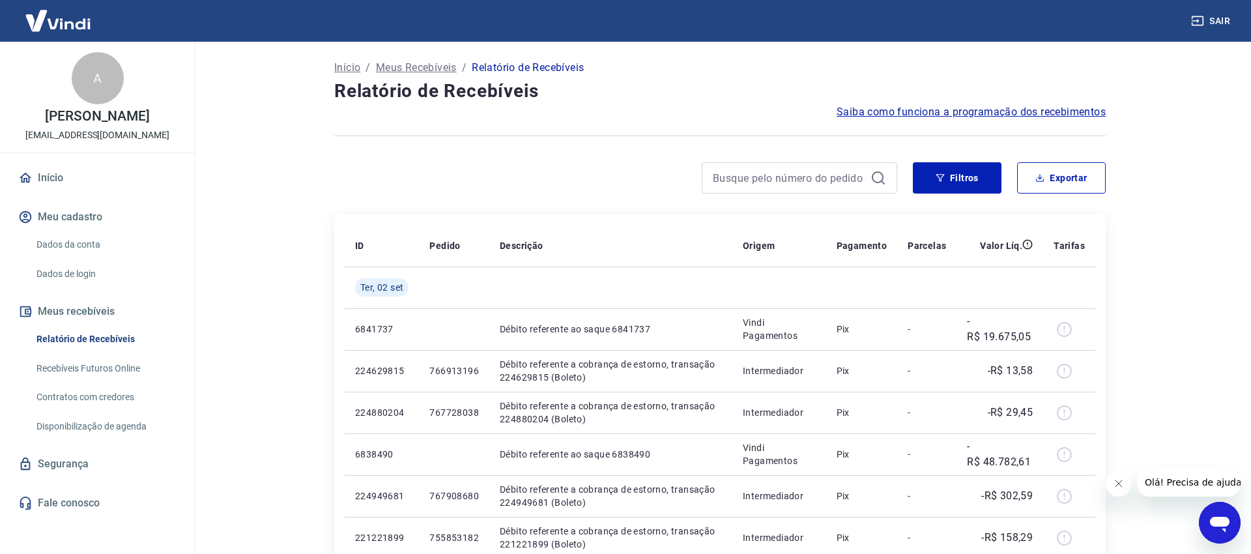
scroll to position [266, 0]
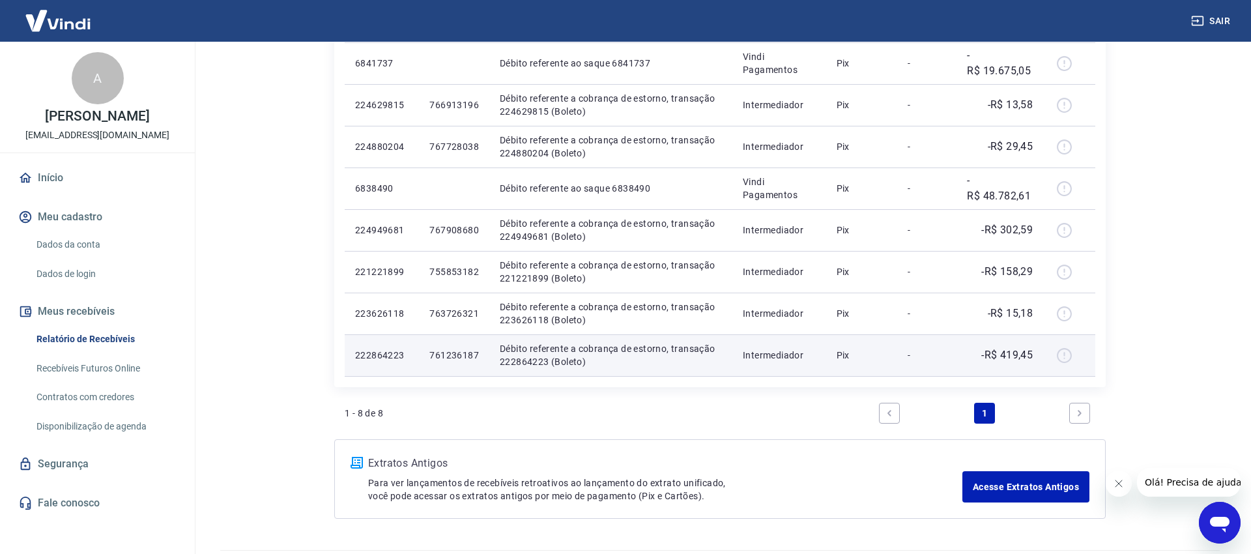
click at [1017, 354] on p "-R$ 419,45" at bounding box center [1006, 355] width 51 height 16
click at [1027, 354] on p "-R$ 419,45" at bounding box center [1006, 355] width 51 height 16
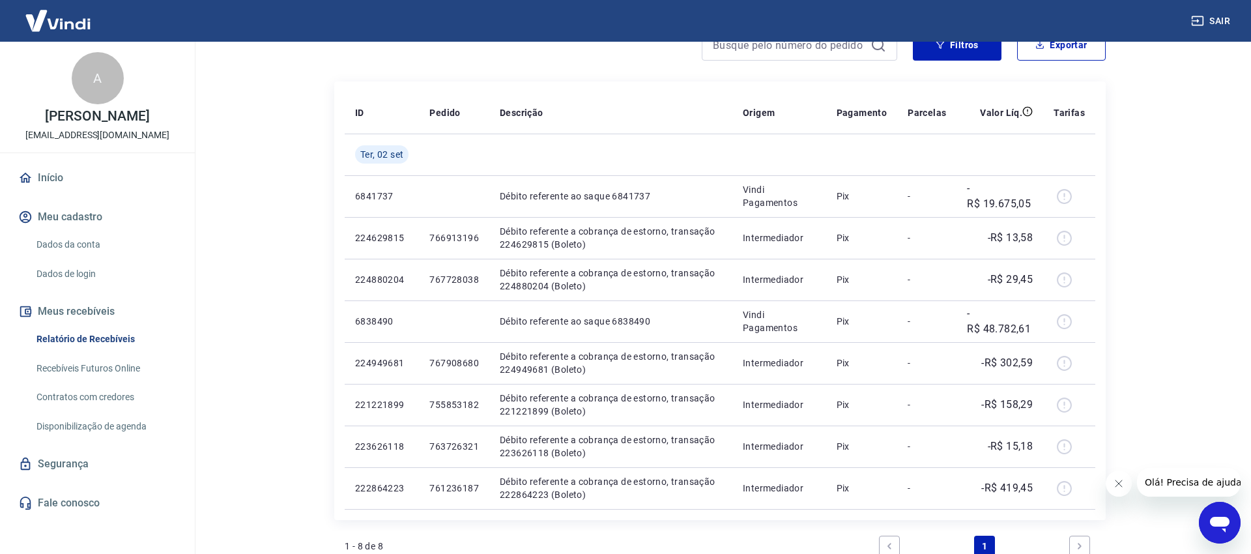
scroll to position [0, 0]
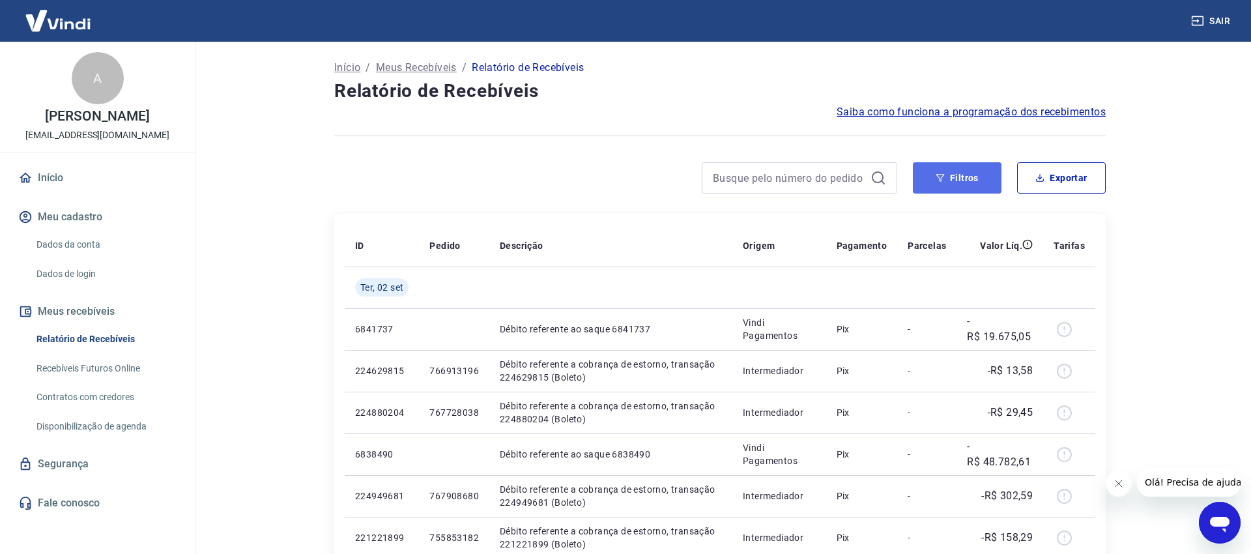
click at [937, 173] on button "Filtros" at bounding box center [957, 177] width 89 height 31
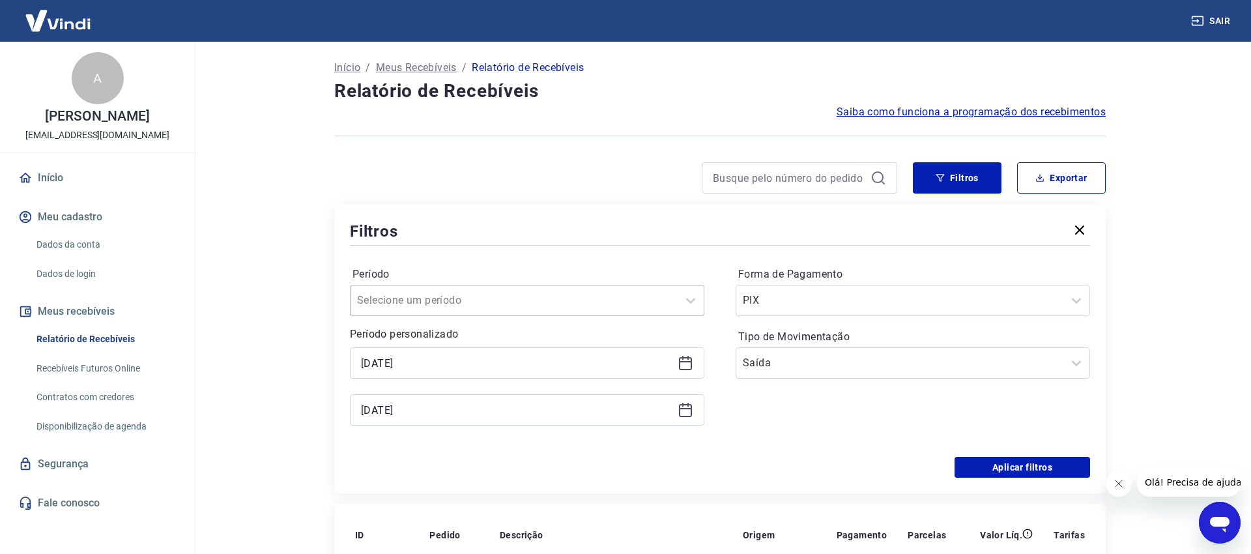
click at [642, 298] on div at bounding box center [514, 300] width 314 height 18
click at [506, 215] on div "Filtros Período Selecione um período Período personalizado [DATE] [DATE] Forma …" at bounding box center [719, 348] width 771 height 289
click at [464, 366] on input "[DATE]" at bounding box center [516, 363] width 311 height 20
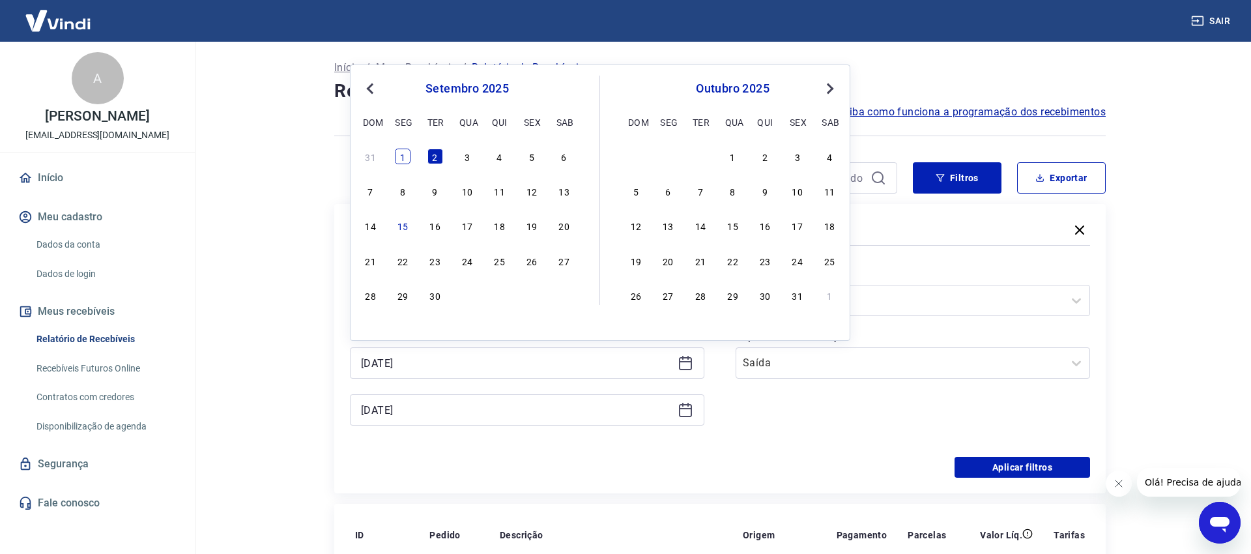
click at [406, 154] on div "1" at bounding box center [403, 157] width 16 height 16
type input "[DATE]"
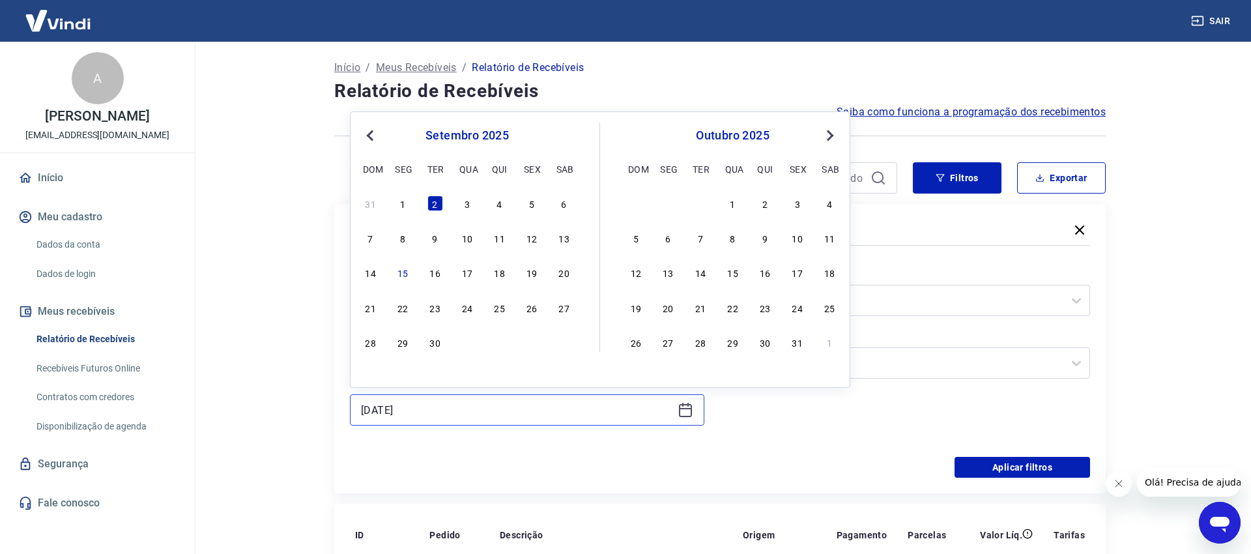
click at [642, 414] on input "[DATE]" at bounding box center [516, 410] width 311 height 20
drag, startPoint x: 399, startPoint y: 274, endPoint x: 442, endPoint y: 289, distance: 46.1
click at [399, 274] on div "15" at bounding box center [403, 272] width 16 height 16
type input "[DATE]"
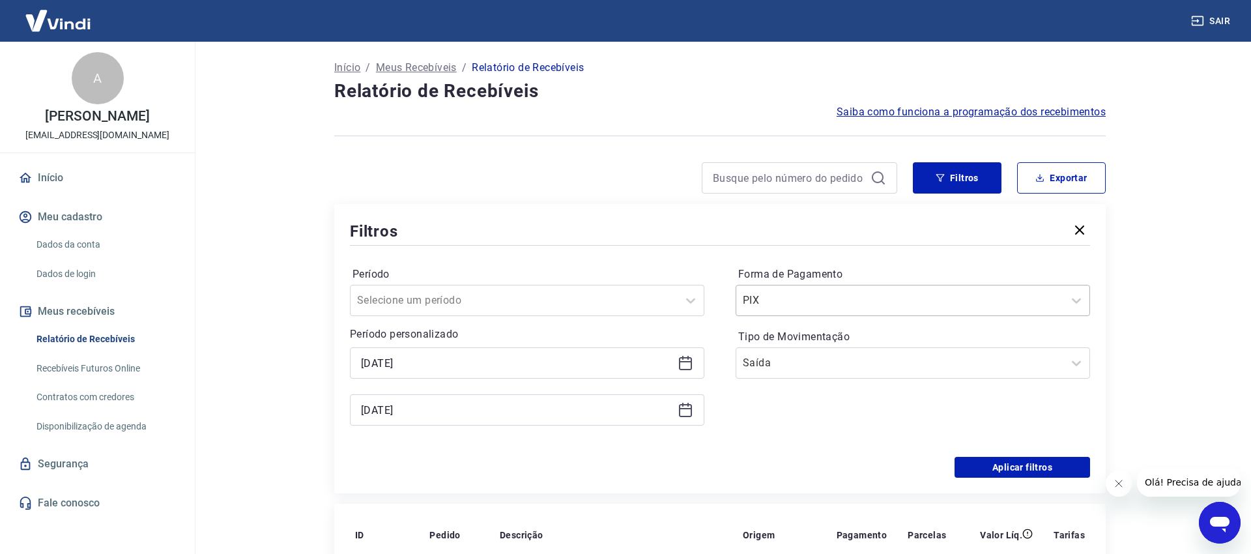
click at [858, 296] on input "Forma de Pagamento" at bounding box center [809, 300] width 132 height 16
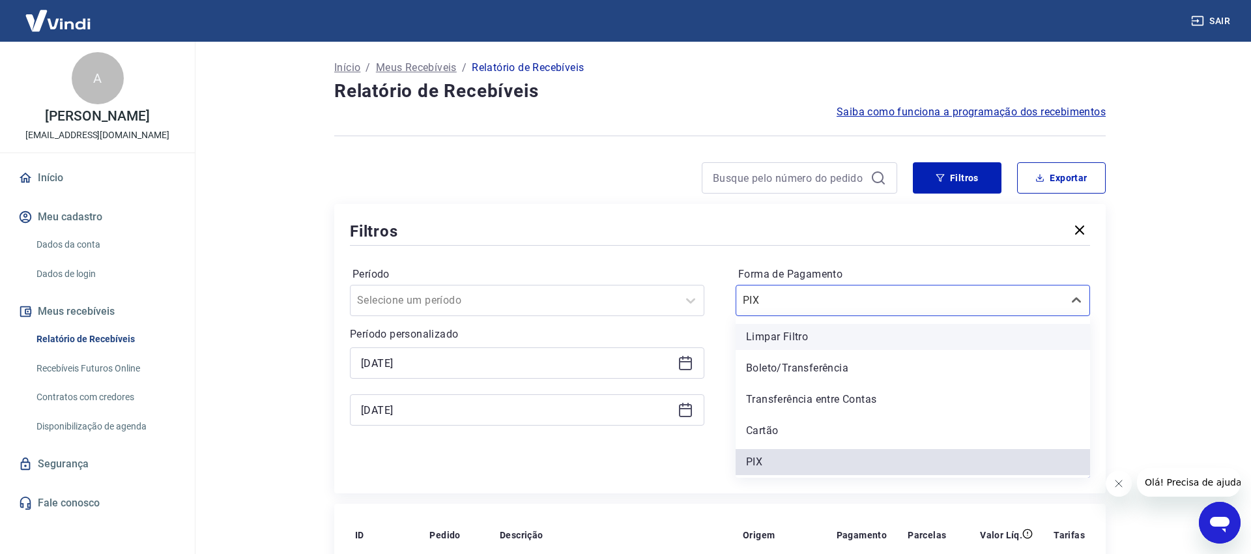
click at [799, 330] on div "Limpar Filtro" at bounding box center [912, 337] width 354 height 26
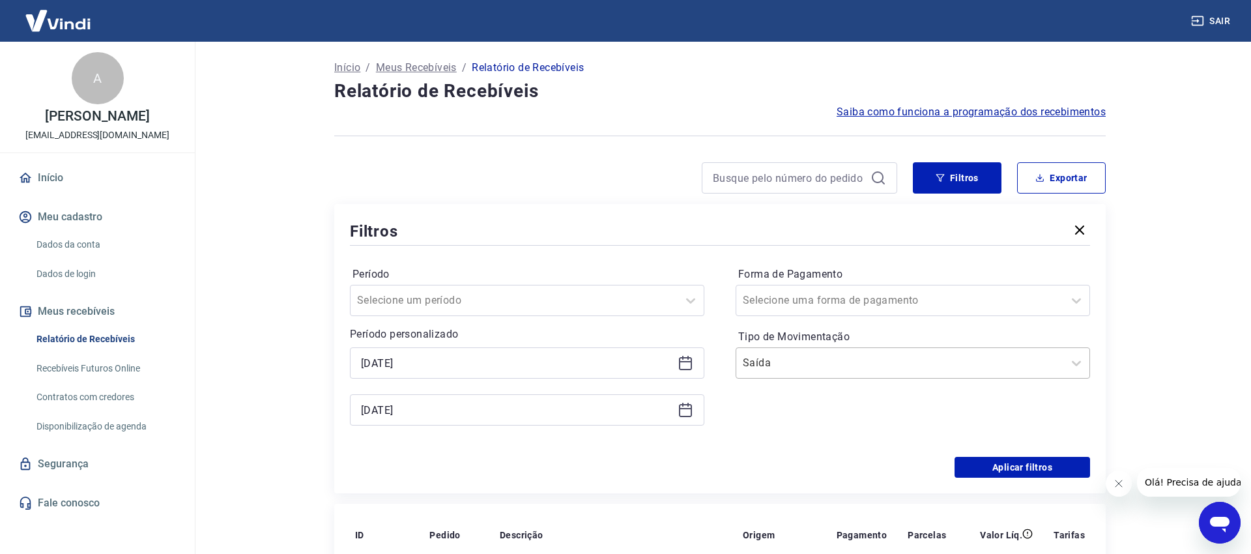
click at [849, 367] on input "Tipo de Movimentação" at bounding box center [809, 363] width 132 height 16
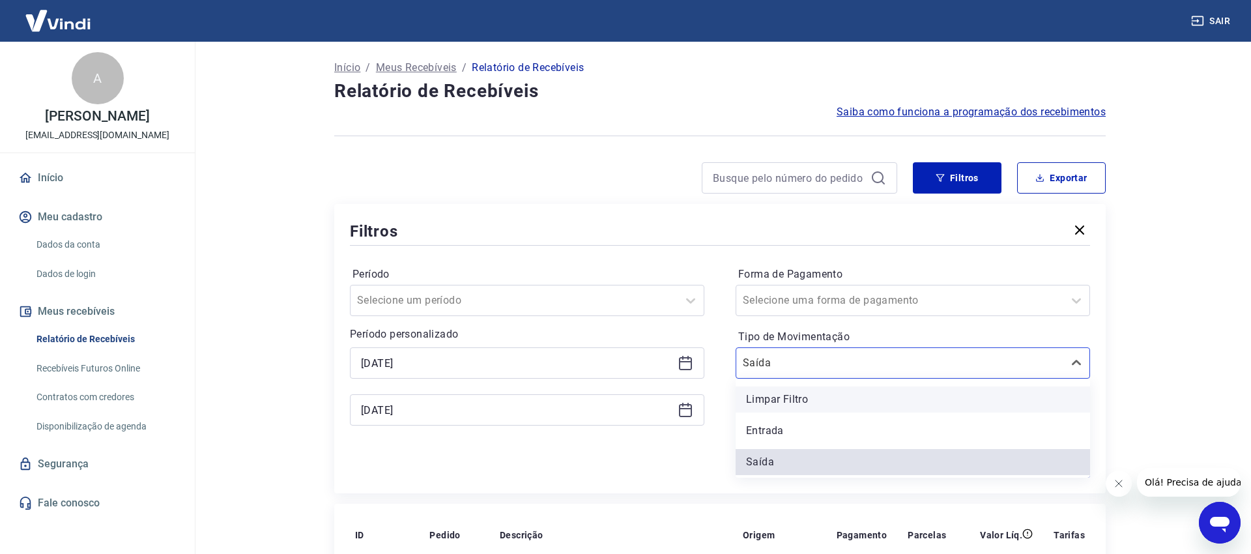
click at [806, 401] on div "Limpar Filtro" at bounding box center [912, 399] width 354 height 26
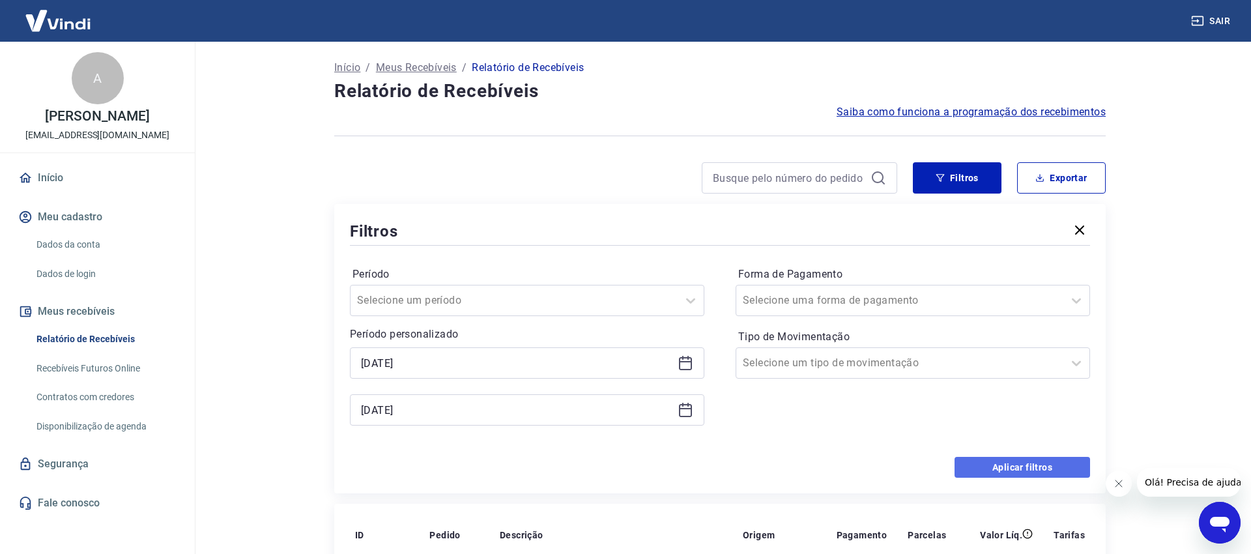
click at [1028, 462] on button "Aplicar filtros" at bounding box center [1021, 467] width 135 height 21
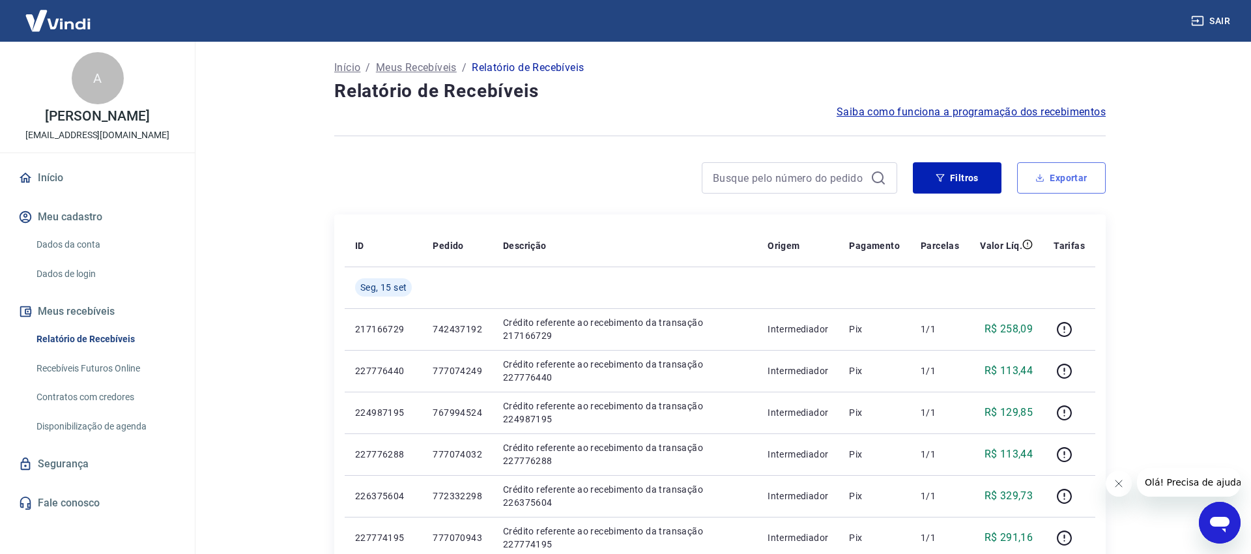
click at [1057, 173] on button "Exportar" at bounding box center [1061, 177] width 89 height 31
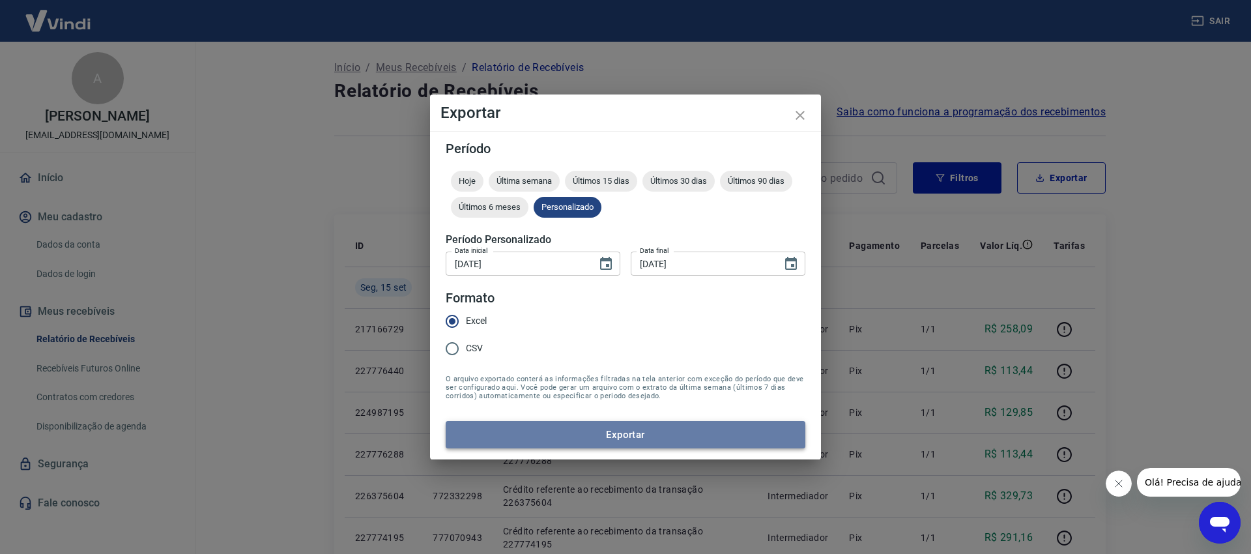
click at [555, 425] on button "Exportar" at bounding box center [626, 434] width 360 height 27
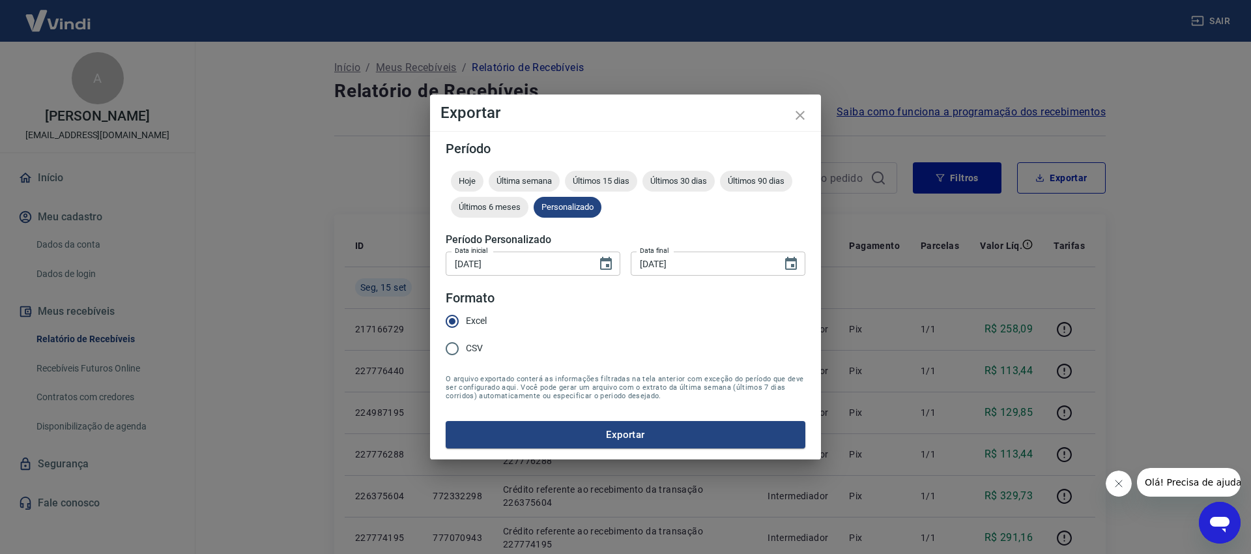
click at [624, 423] on button "Exportar" at bounding box center [626, 434] width 360 height 27
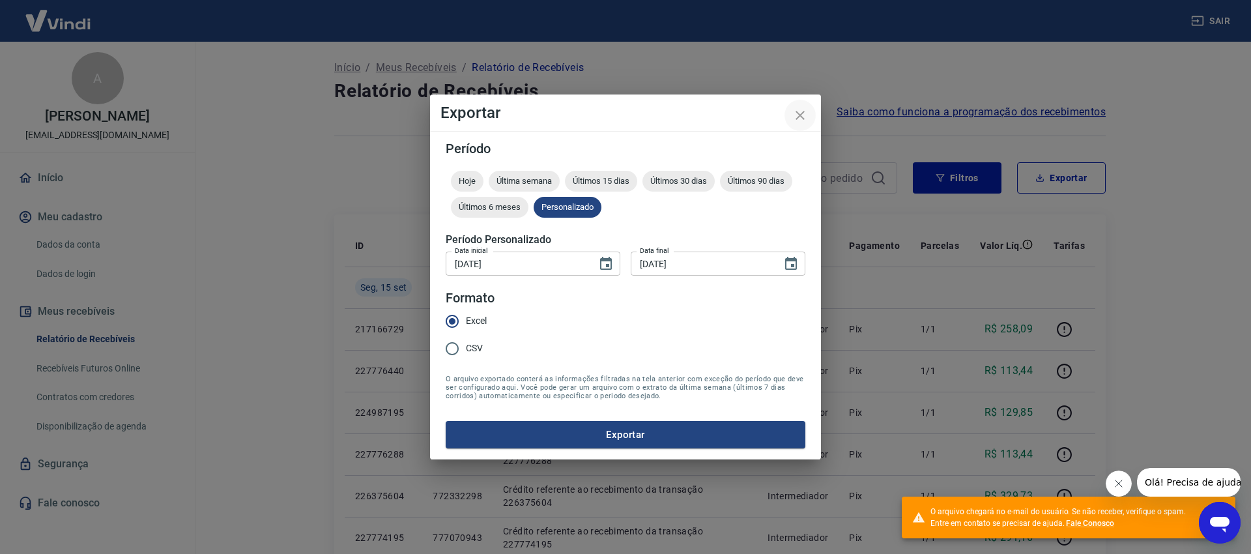
click at [801, 113] on icon "close" at bounding box center [800, 115] width 16 height 16
